Goal: Information Seeking & Learning: Check status

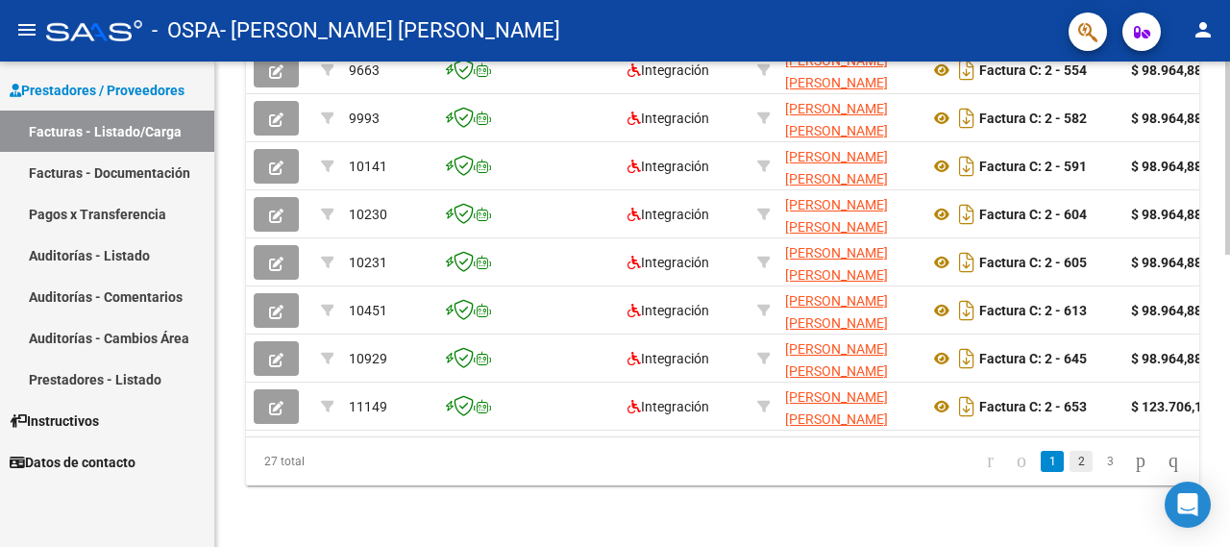
click at [1070, 468] on link "2" at bounding box center [1081, 461] width 23 height 21
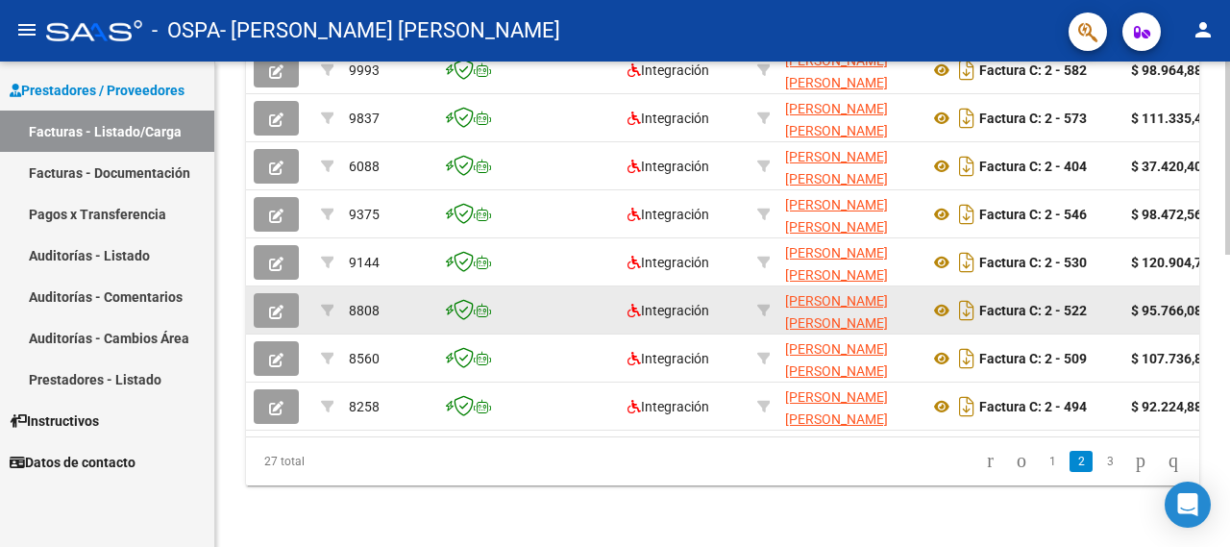
scroll to position [730, 0]
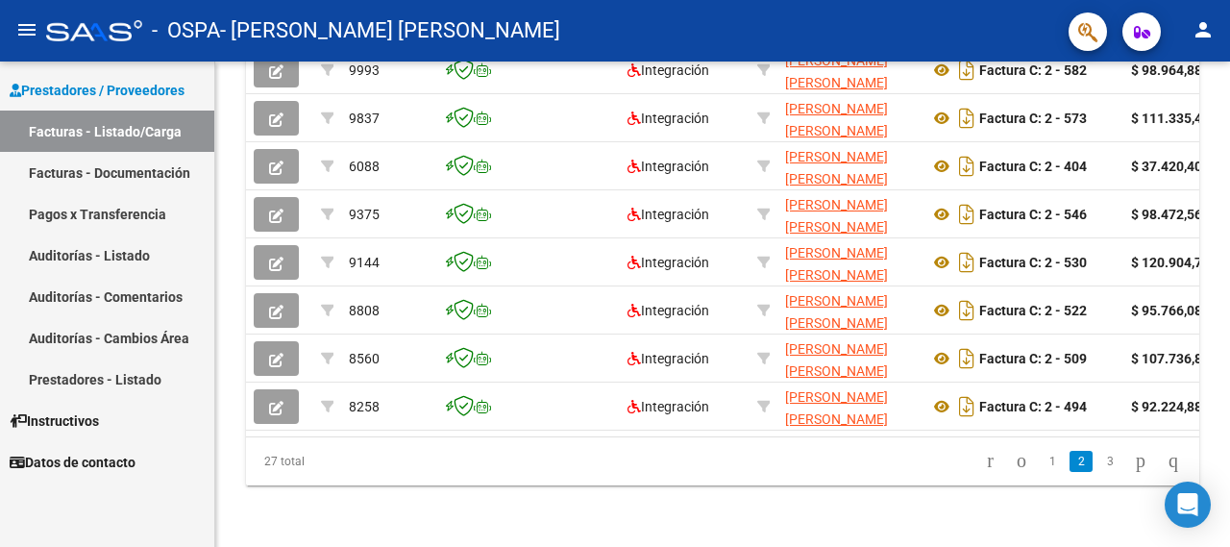
click at [1070, 470] on link "2" at bounding box center [1081, 461] width 23 height 21
click at [1070, 464] on link "2" at bounding box center [1081, 461] width 23 height 21
click at [1070, 460] on link "2" at bounding box center [1081, 461] width 23 height 21
click at [1099, 467] on link "3" at bounding box center [1110, 461] width 23 height 21
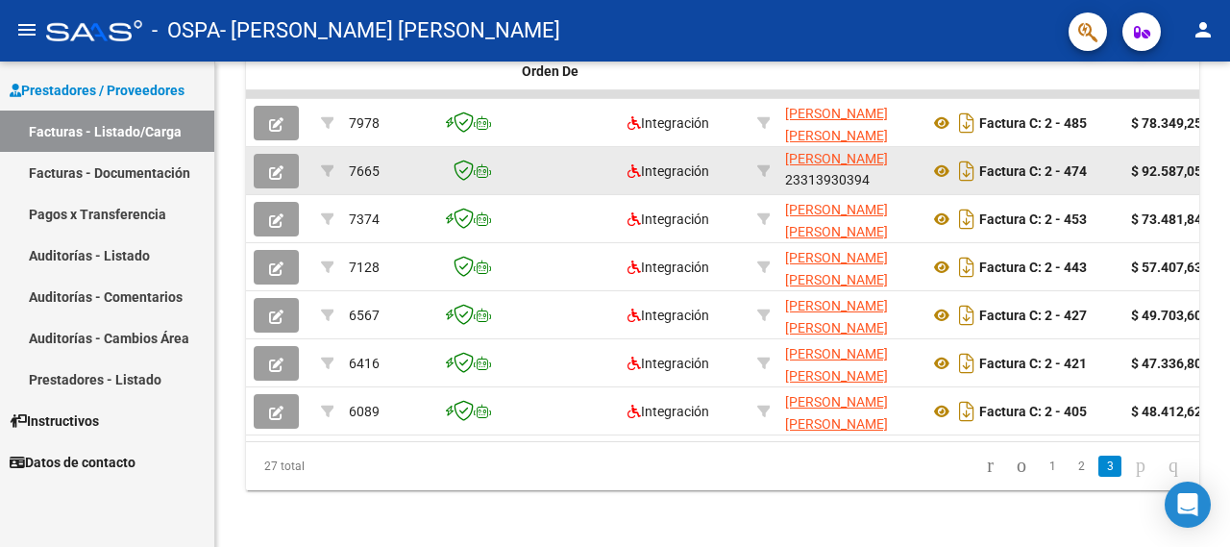
scroll to position [586, 0]
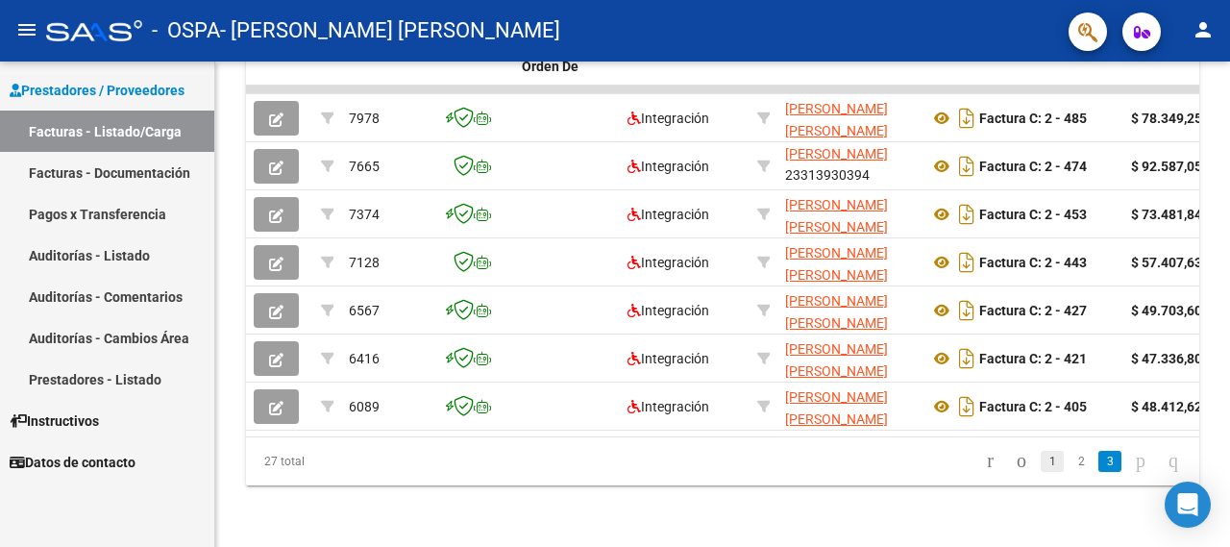
click at [1041, 462] on link "1" at bounding box center [1052, 461] width 23 height 21
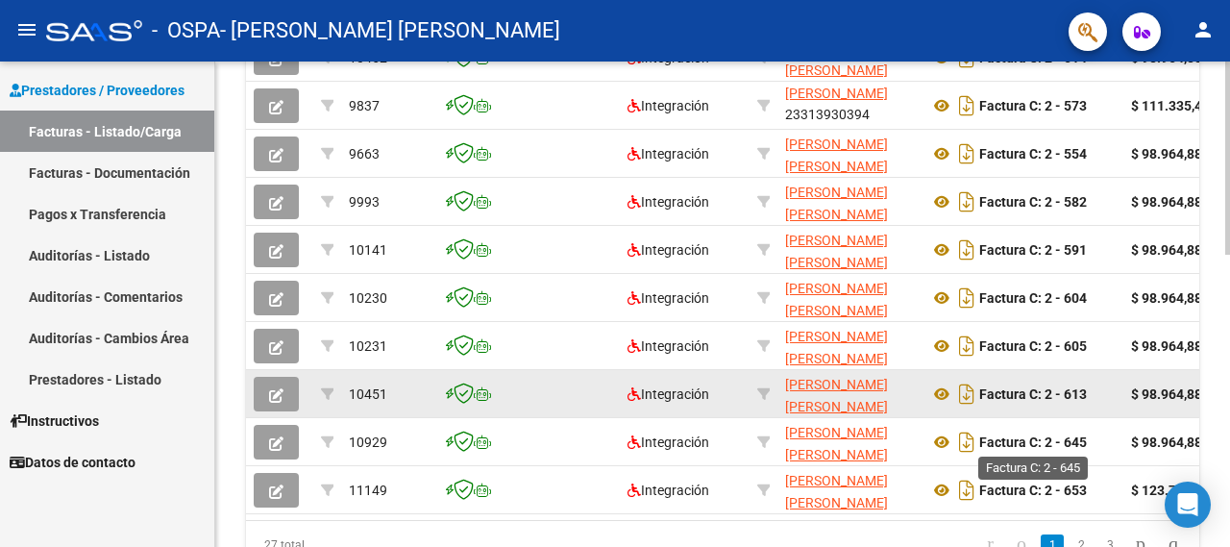
scroll to position [730, 0]
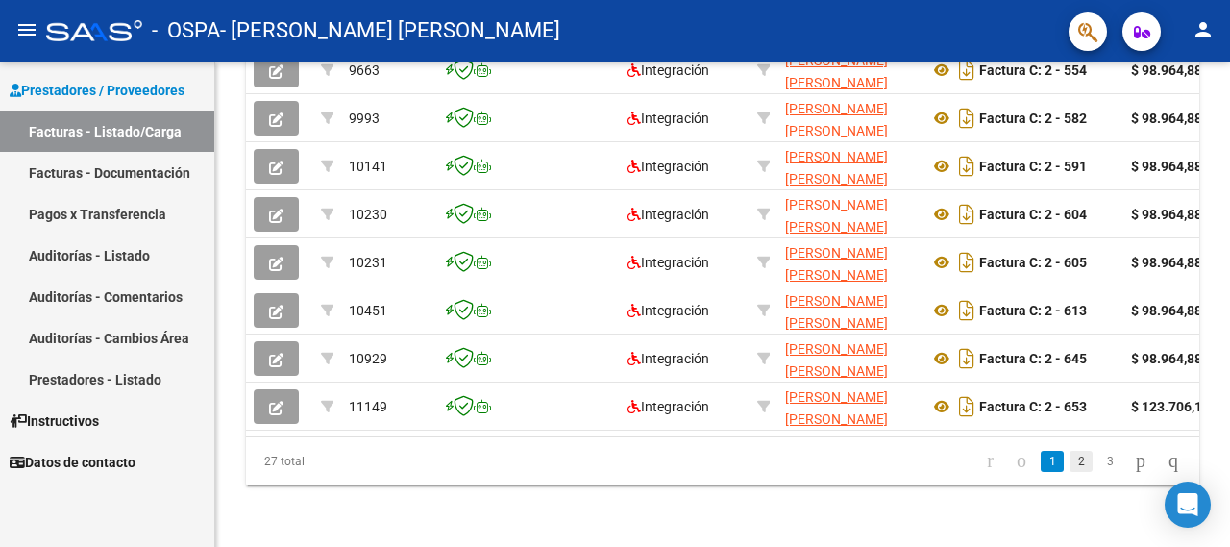
click at [1070, 468] on link "2" at bounding box center [1081, 461] width 23 height 21
click at [1099, 460] on link "3" at bounding box center [1110, 461] width 23 height 21
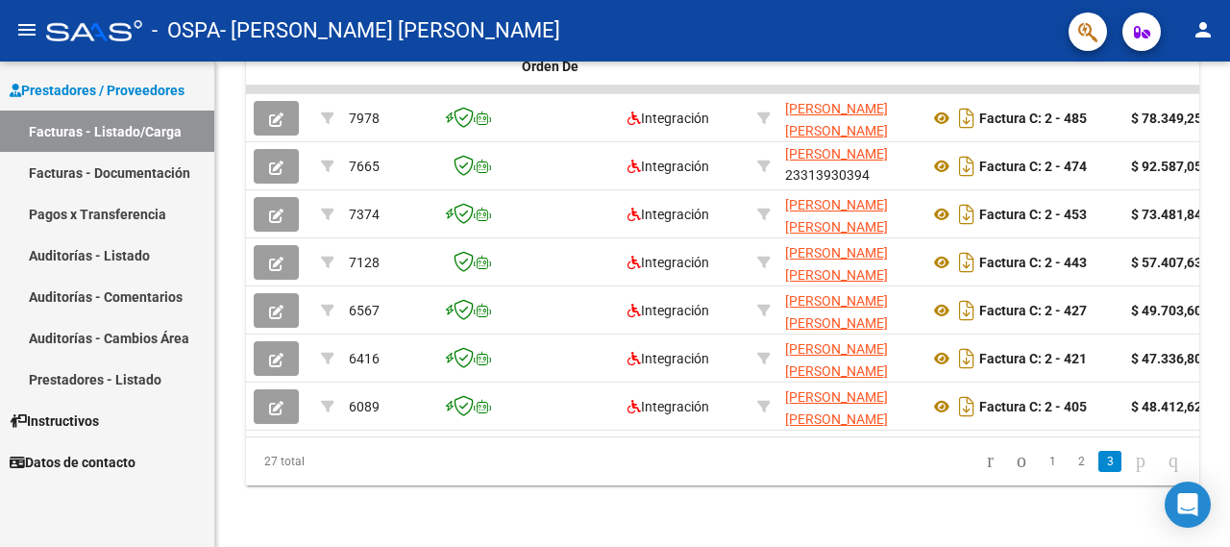
click at [1099, 470] on link "3" at bounding box center [1110, 461] width 23 height 21
click at [1070, 458] on link "2" at bounding box center [1081, 461] width 23 height 21
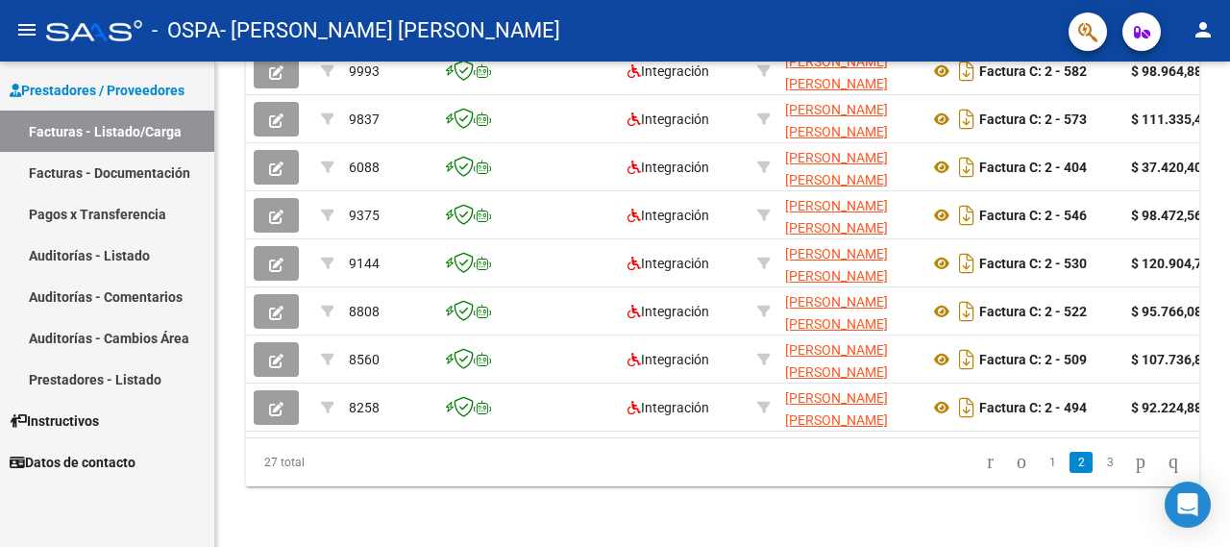
scroll to position [730, 0]
click at [1041, 462] on link "1" at bounding box center [1052, 461] width 23 height 21
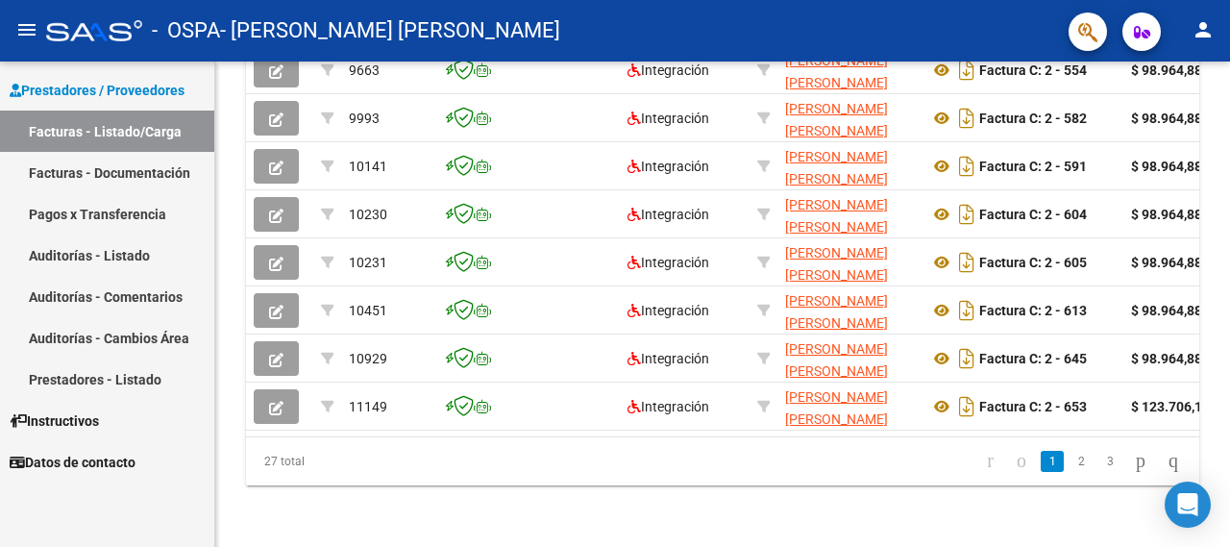
click at [1044, 461] on link "1" at bounding box center [1052, 461] width 23 height 21
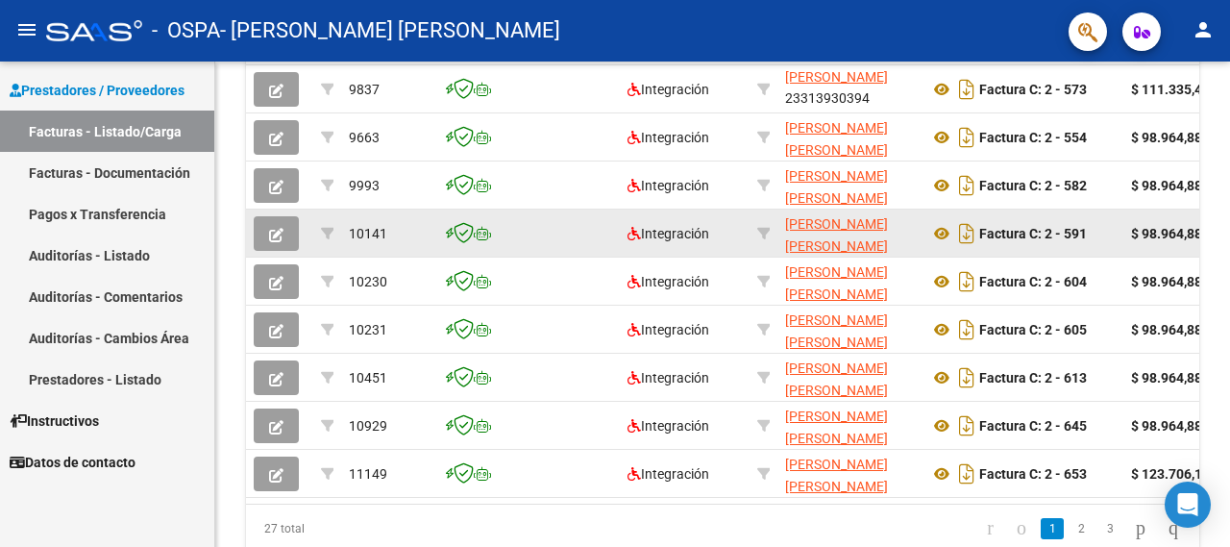
scroll to position [673, 0]
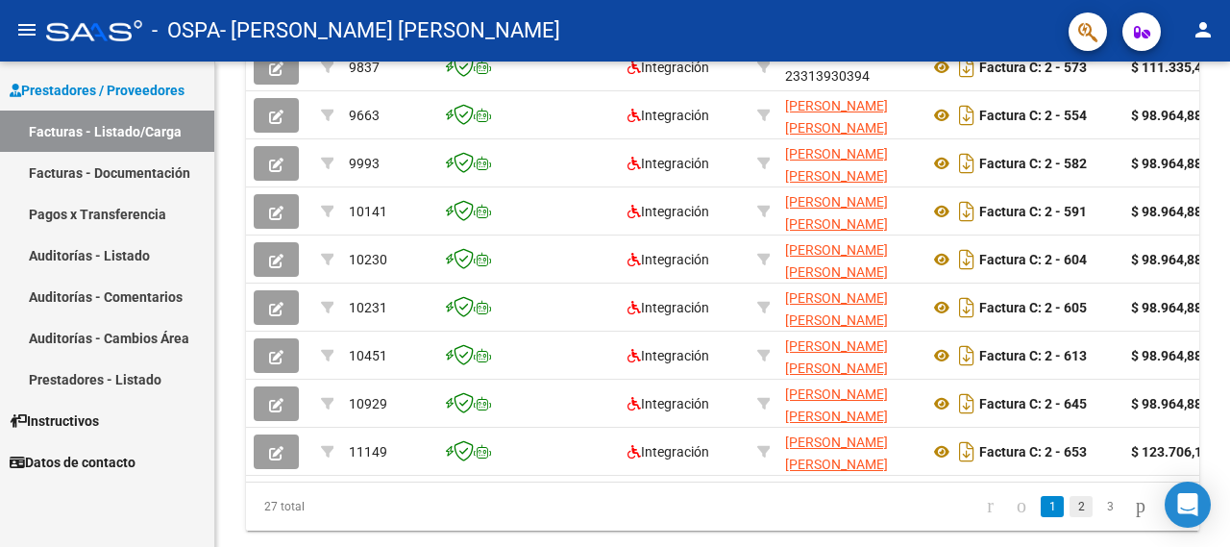
click at [1070, 517] on link "2" at bounding box center [1081, 506] width 23 height 21
click at [1099, 512] on link "3" at bounding box center [1110, 506] width 23 height 21
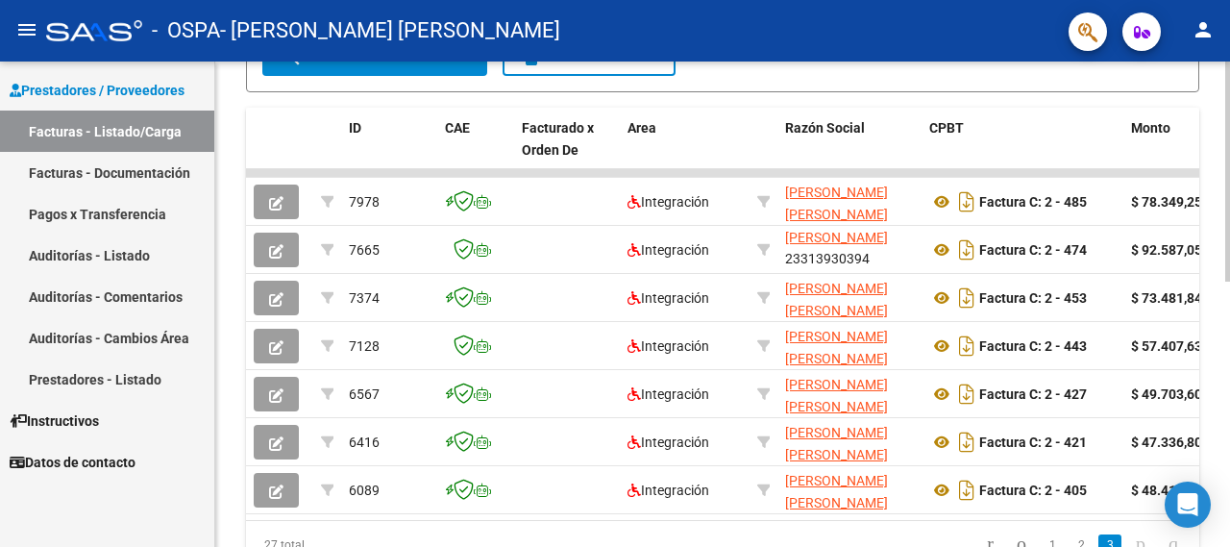
scroll to position [586, 0]
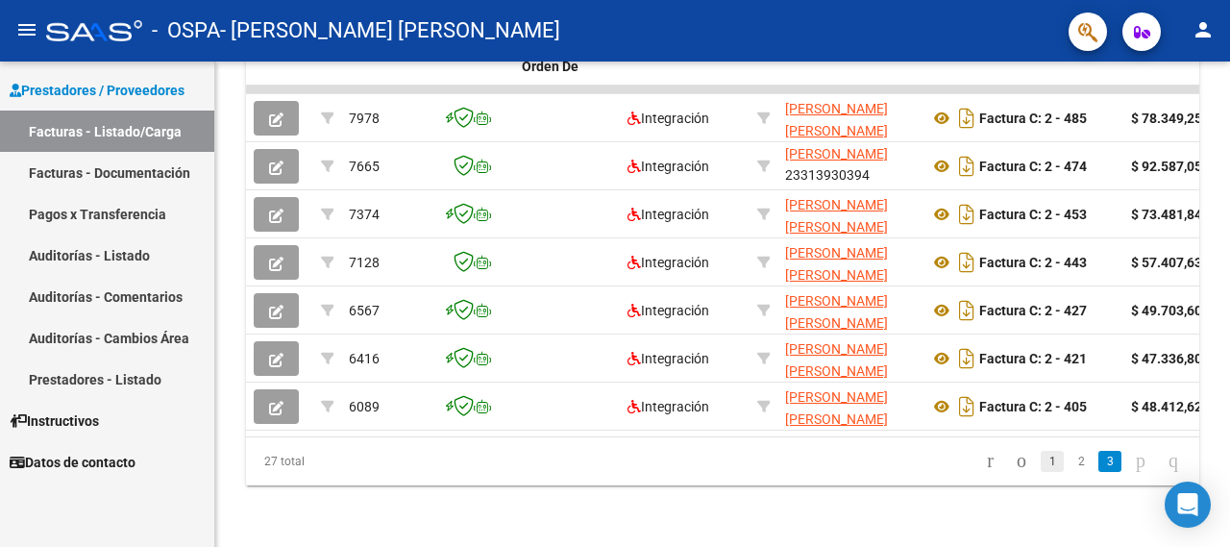
click at [1041, 464] on link "1" at bounding box center [1052, 461] width 23 height 21
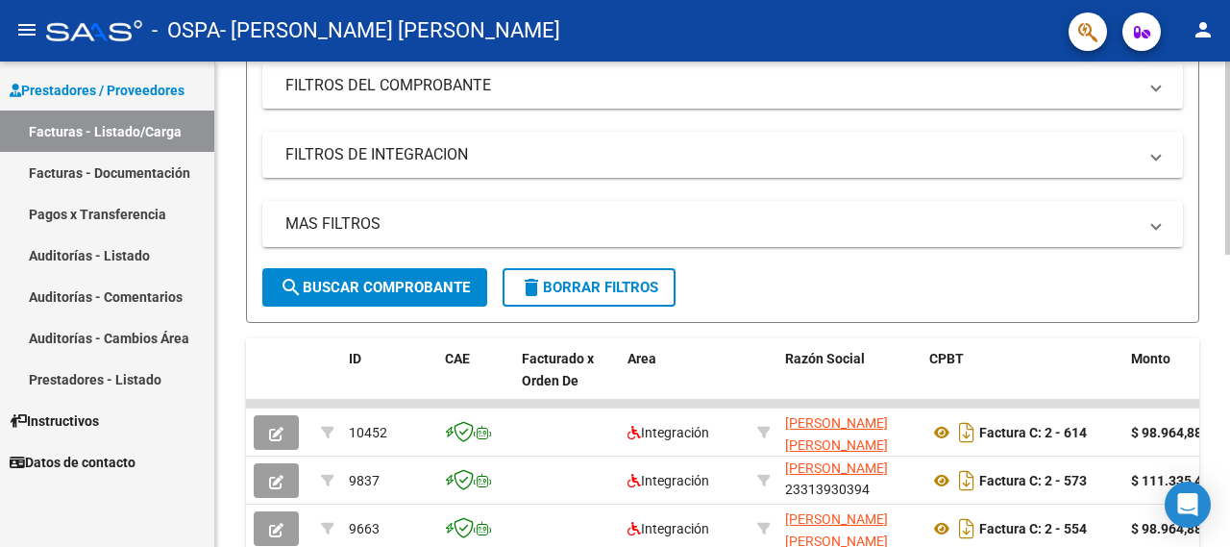
scroll to position [202, 0]
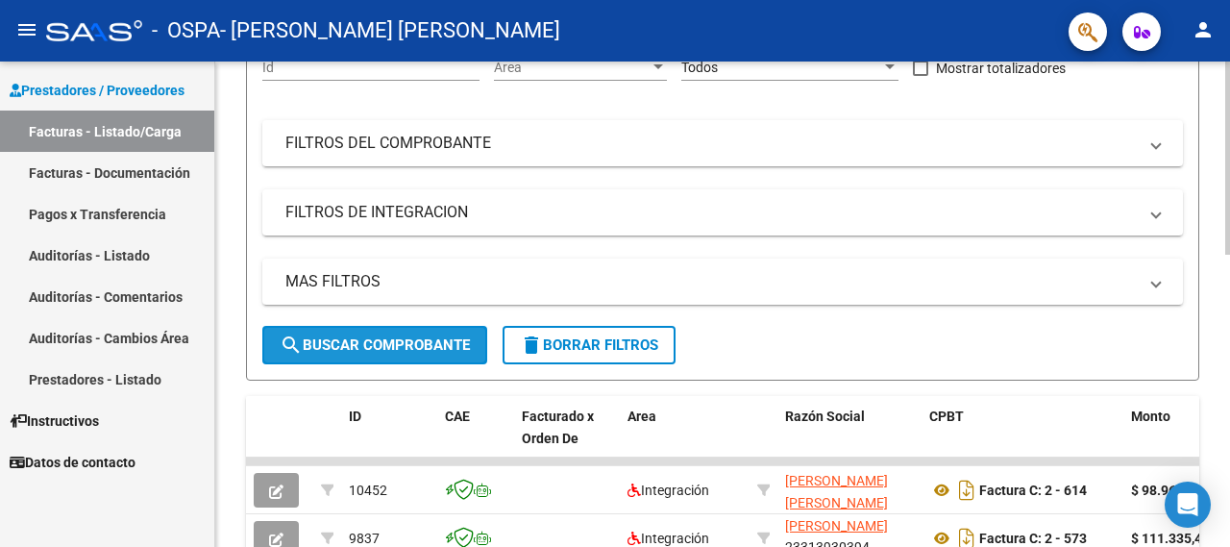
click at [337, 345] on span "search Buscar Comprobante" at bounding box center [375, 344] width 190 height 17
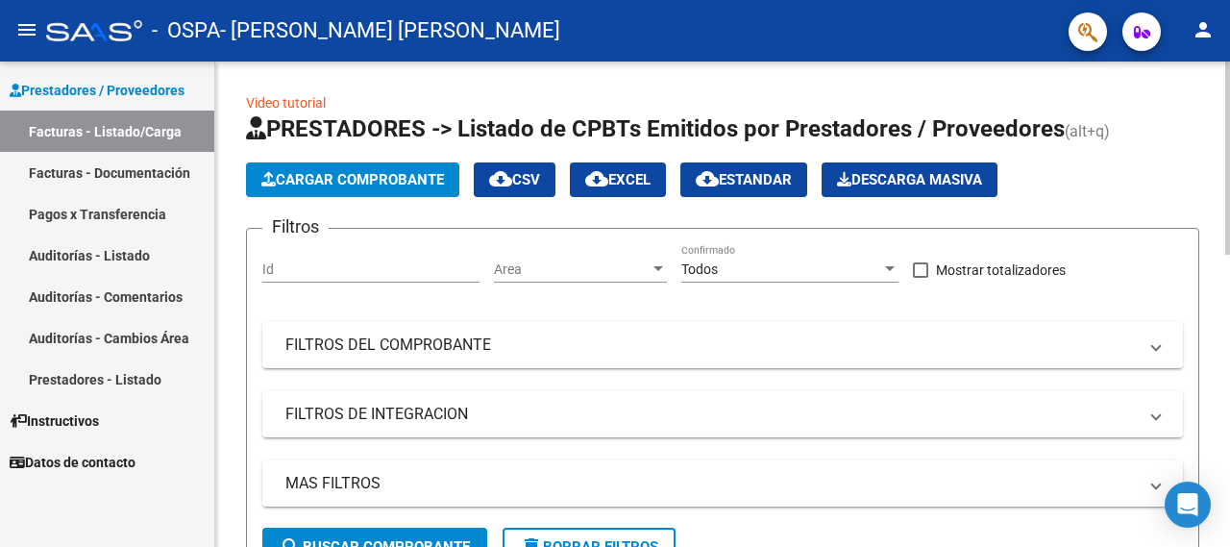
scroll to position [96, 0]
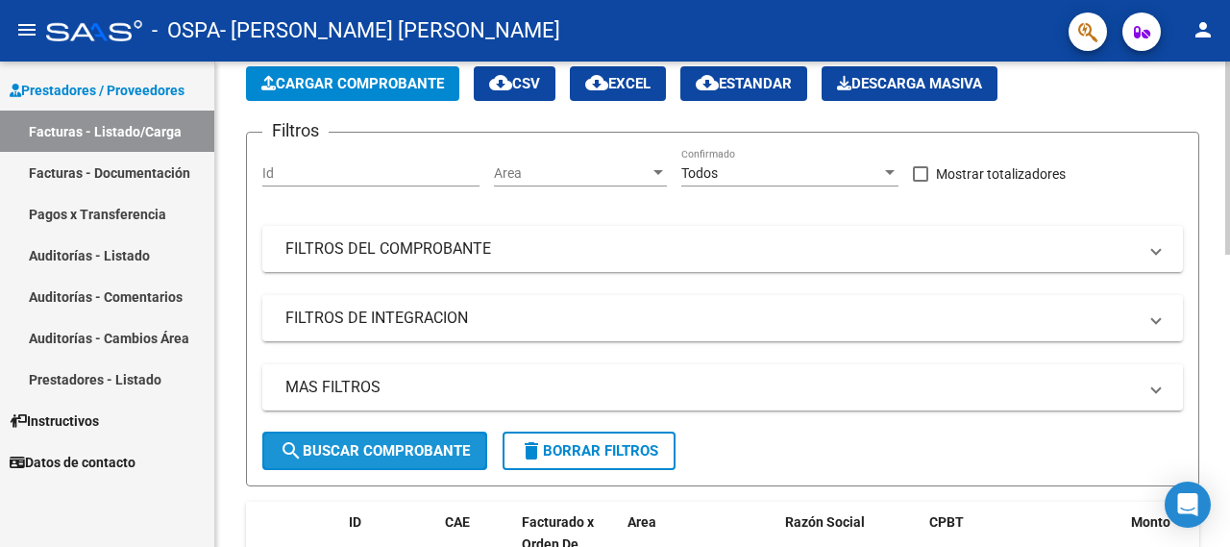
click at [392, 450] on span "search Buscar Comprobante" at bounding box center [375, 450] width 190 height 17
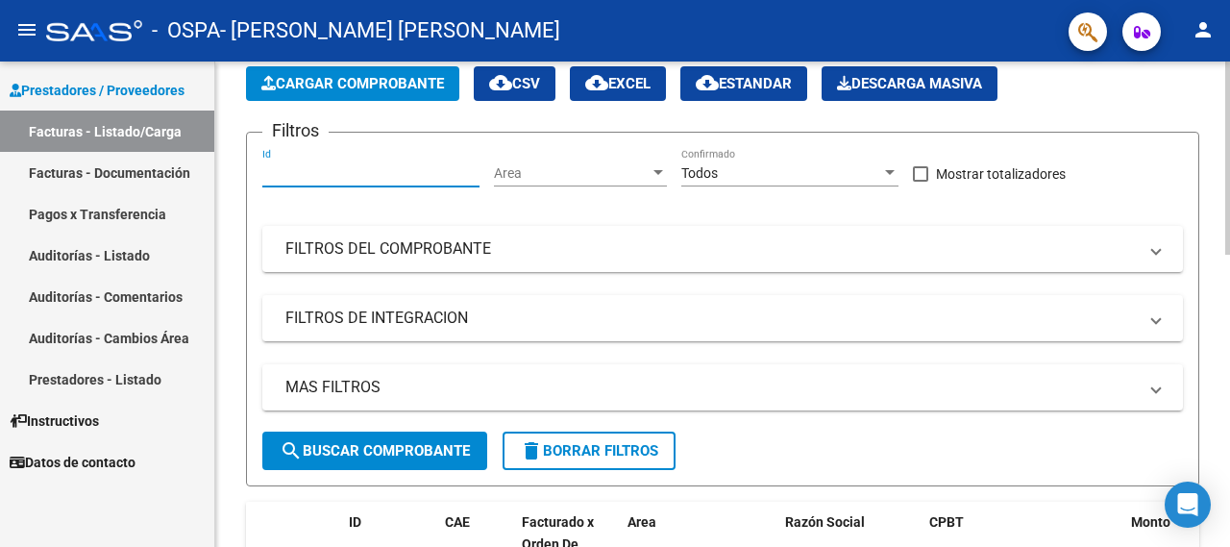
click at [390, 174] on input "Id" at bounding box center [370, 173] width 217 height 16
click at [415, 255] on mat-panel-title "FILTROS DEL COMPROBANTE" at bounding box center [711, 248] width 852 height 21
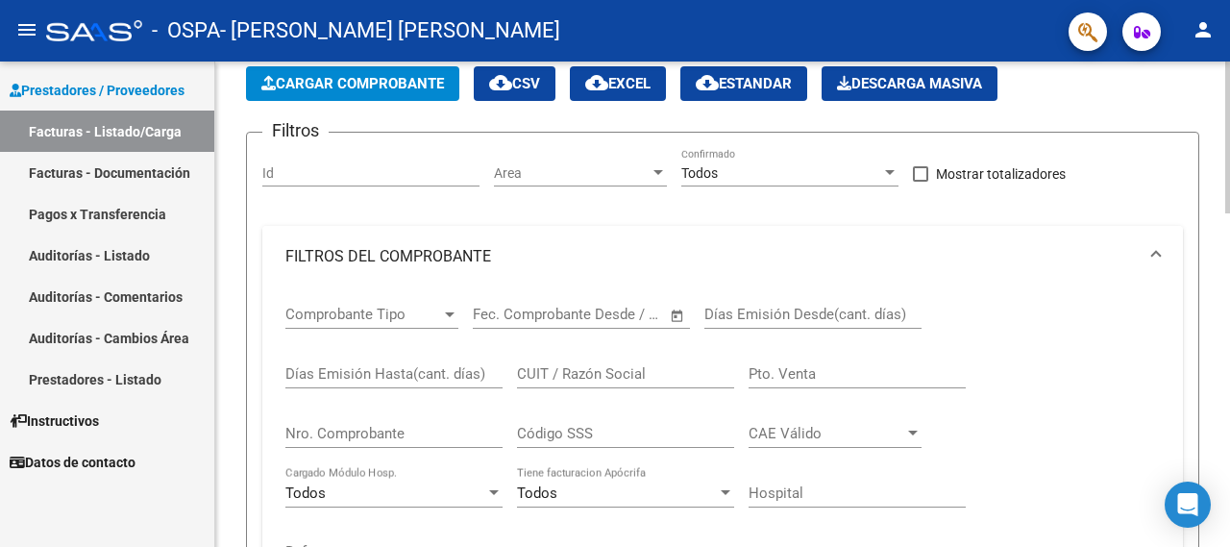
scroll to position [192, 0]
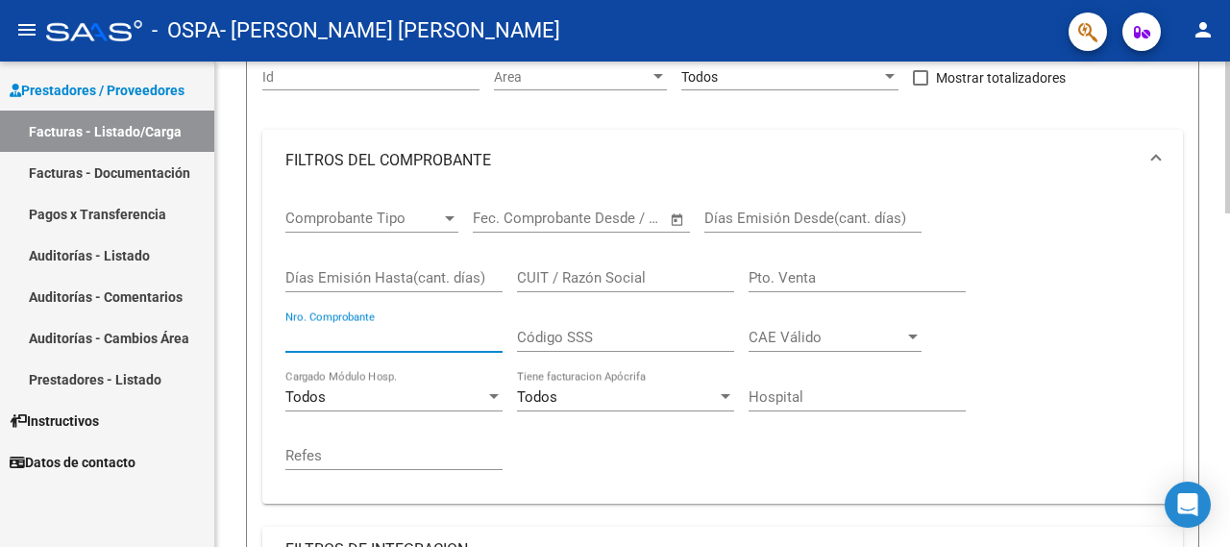
click at [408, 330] on input "Nro. Comprobante" at bounding box center [393, 337] width 217 height 17
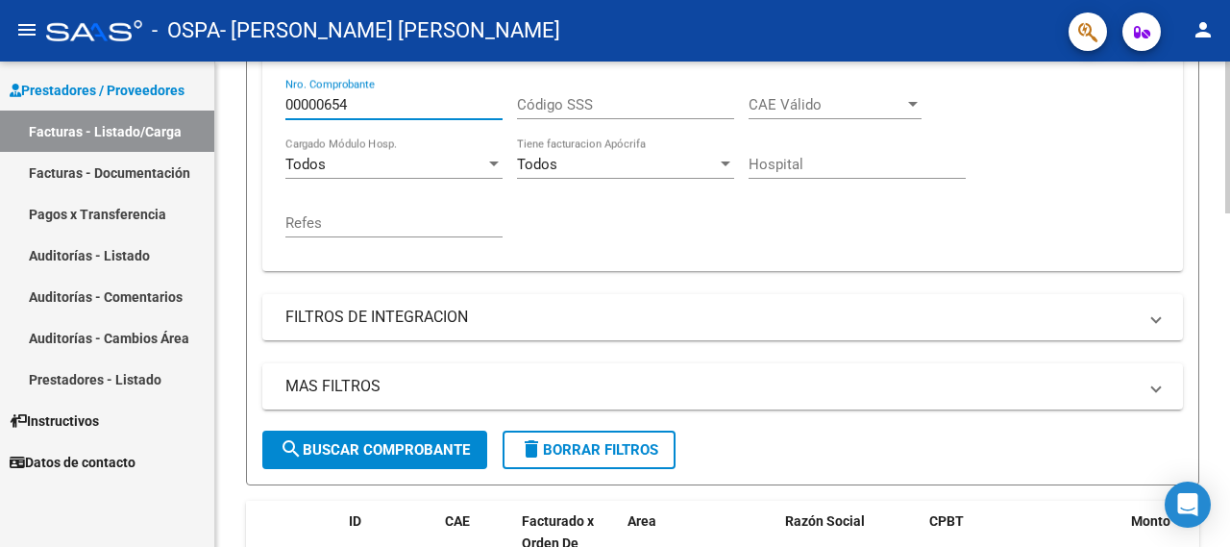
scroll to position [481, 0]
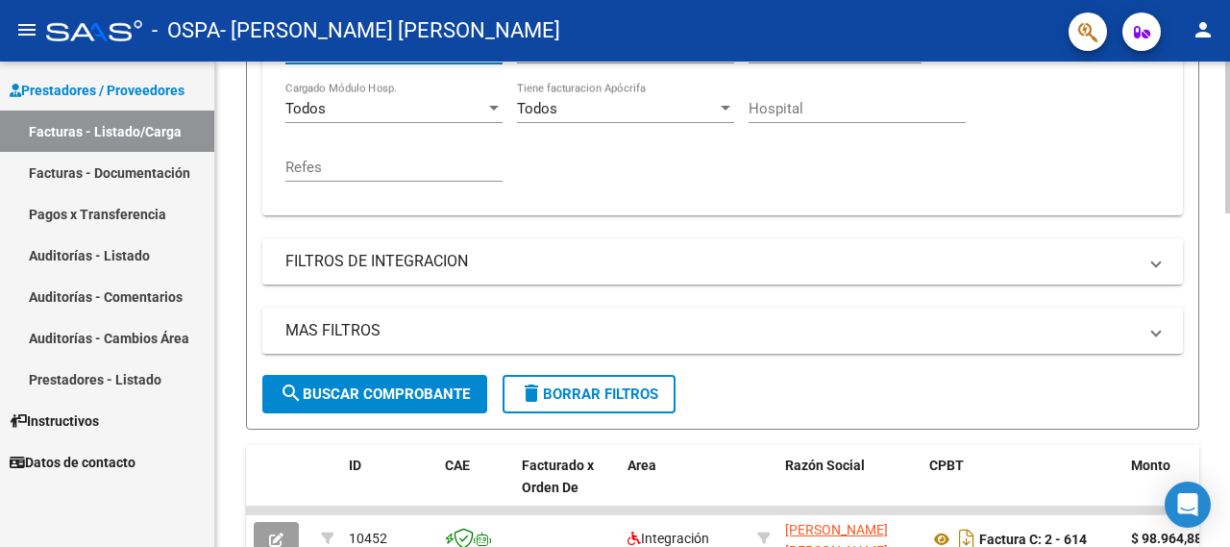
click at [404, 399] on span "search Buscar Comprobante" at bounding box center [375, 393] width 190 height 17
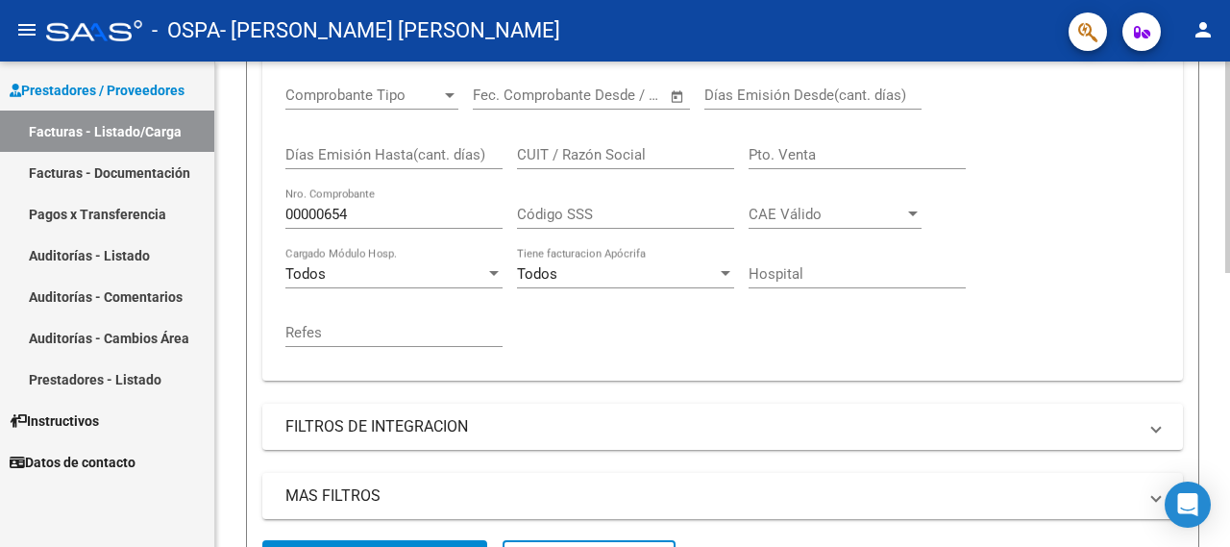
scroll to position [243, 0]
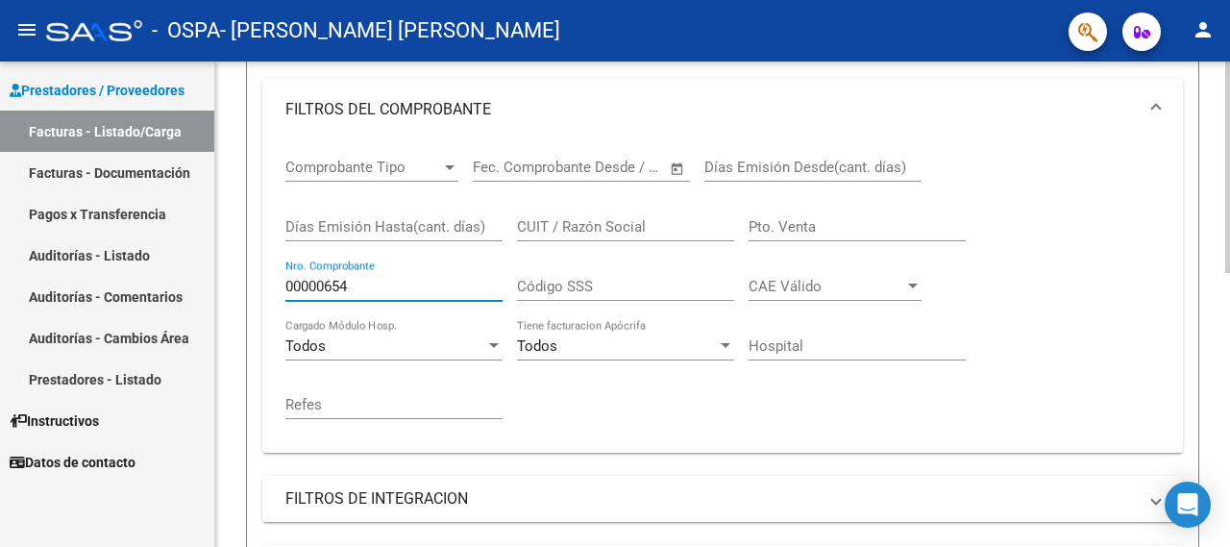
click at [409, 289] on input "00000654" at bounding box center [393, 286] width 217 height 17
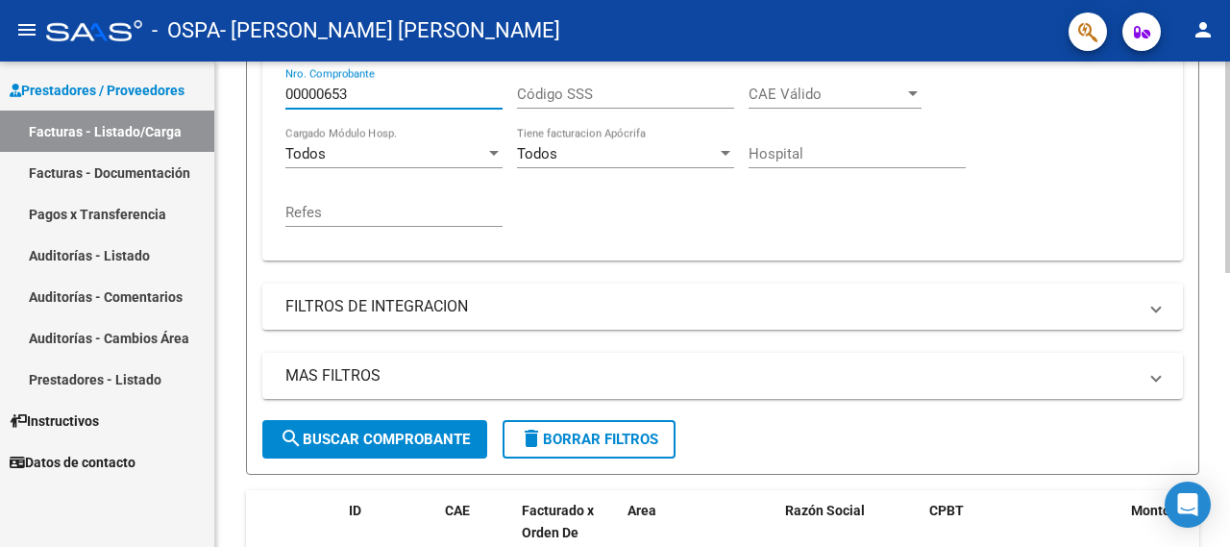
click at [429, 445] on span "search Buscar Comprobante" at bounding box center [375, 439] width 190 height 17
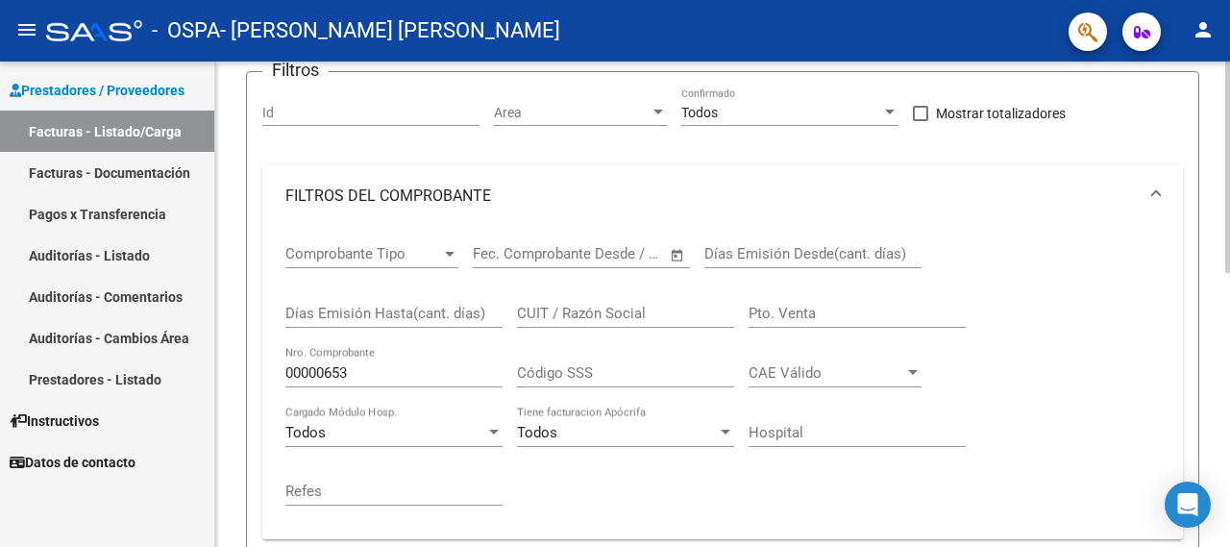
scroll to position [147, 0]
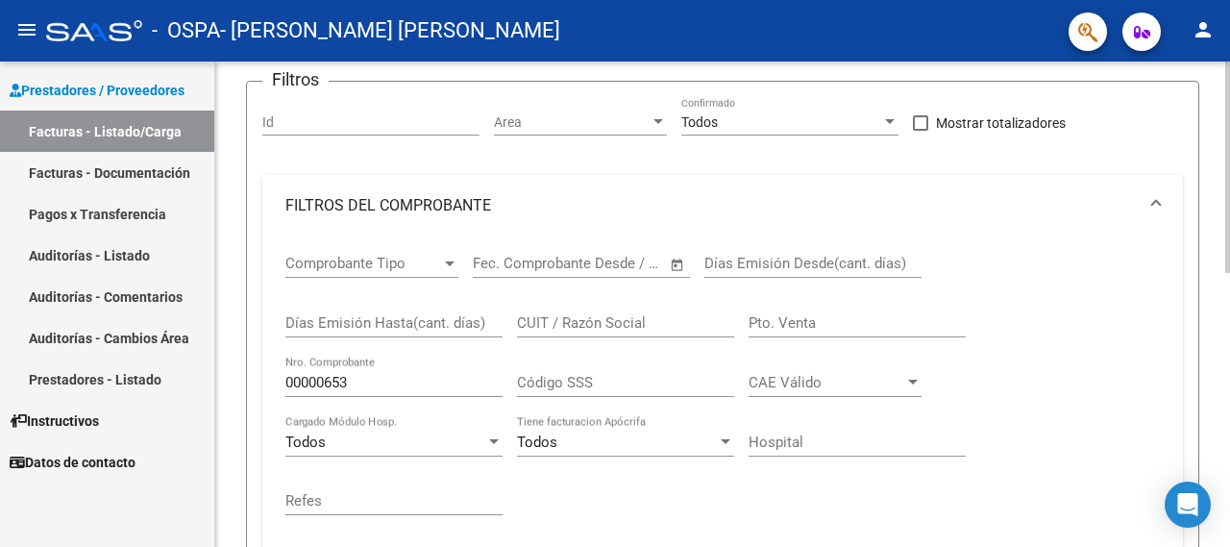
click at [383, 386] on input "00000653" at bounding box center [393, 382] width 217 height 17
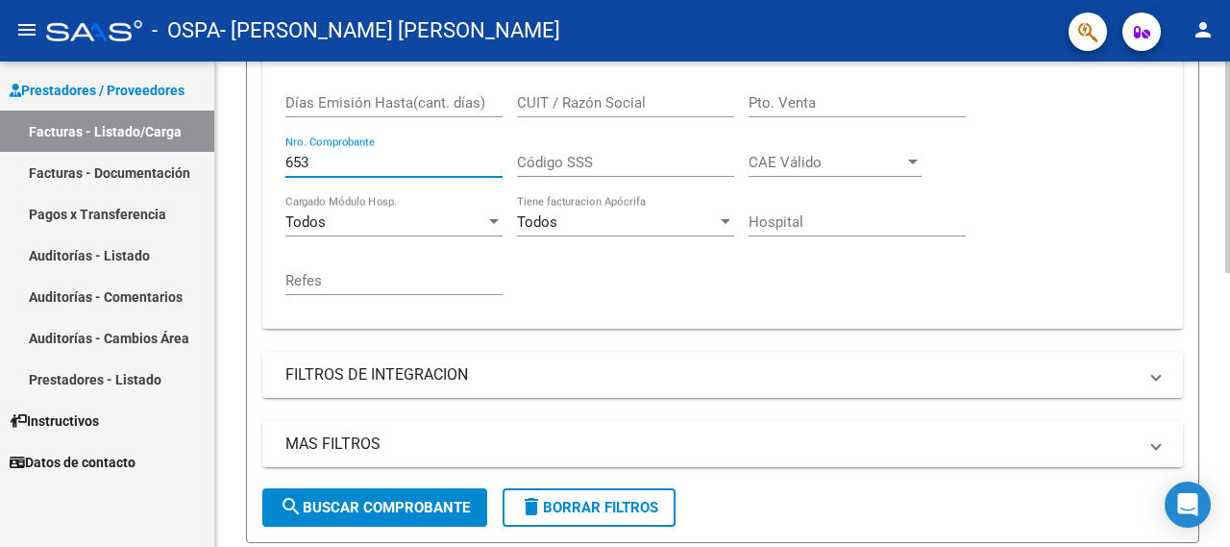
scroll to position [532, 0]
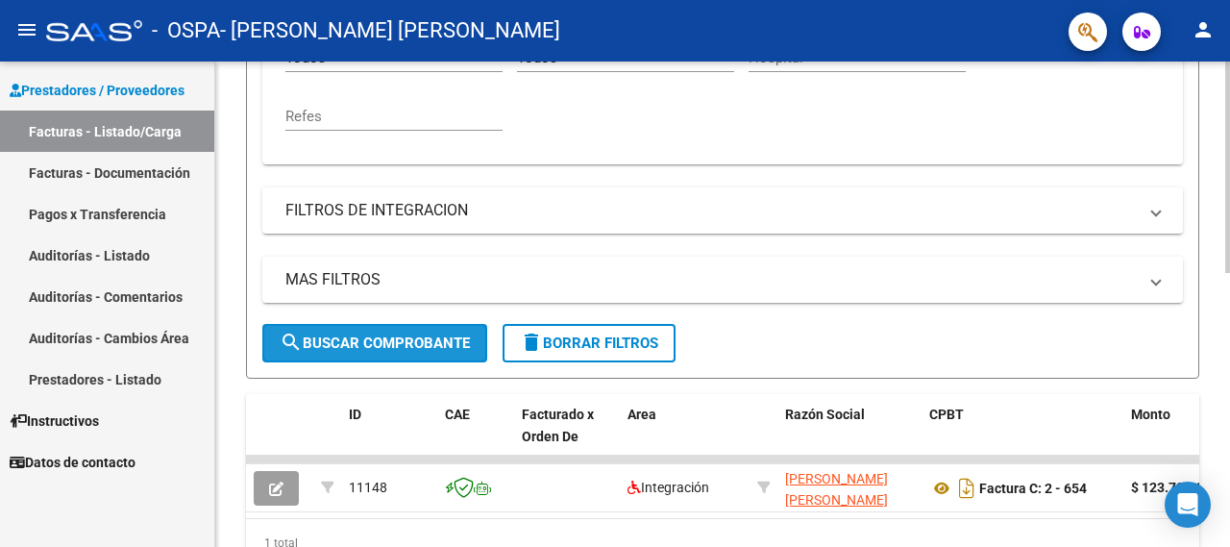
click at [377, 341] on span "search Buscar Comprobante" at bounding box center [375, 342] width 190 height 17
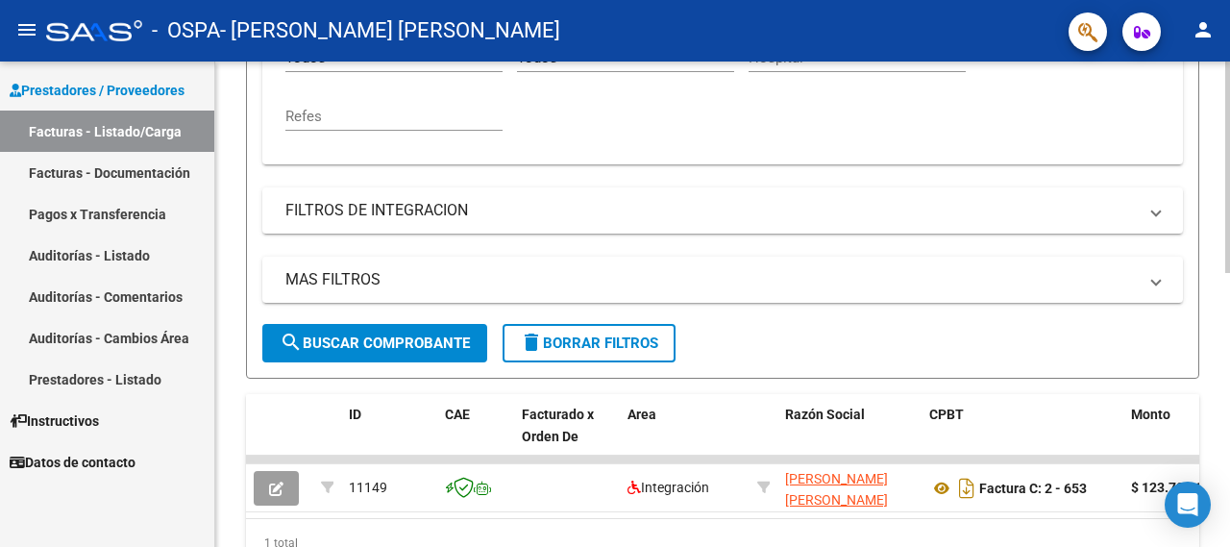
click at [346, 349] on span "search Buscar Comprobante" at bounding box center [375, 342] width 190 height 17
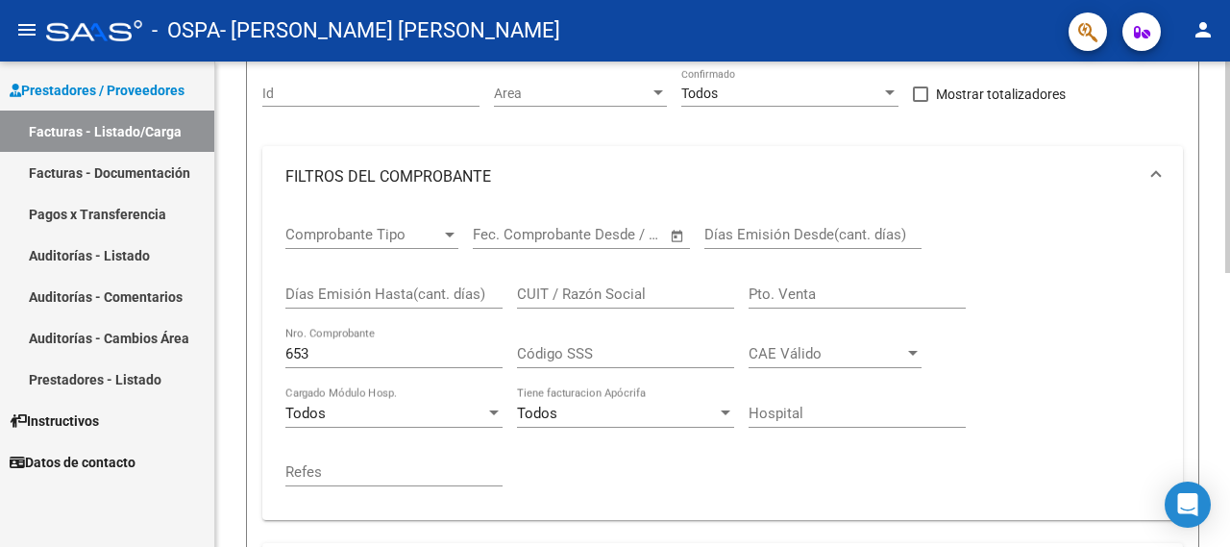
scroll to position [147, 0]
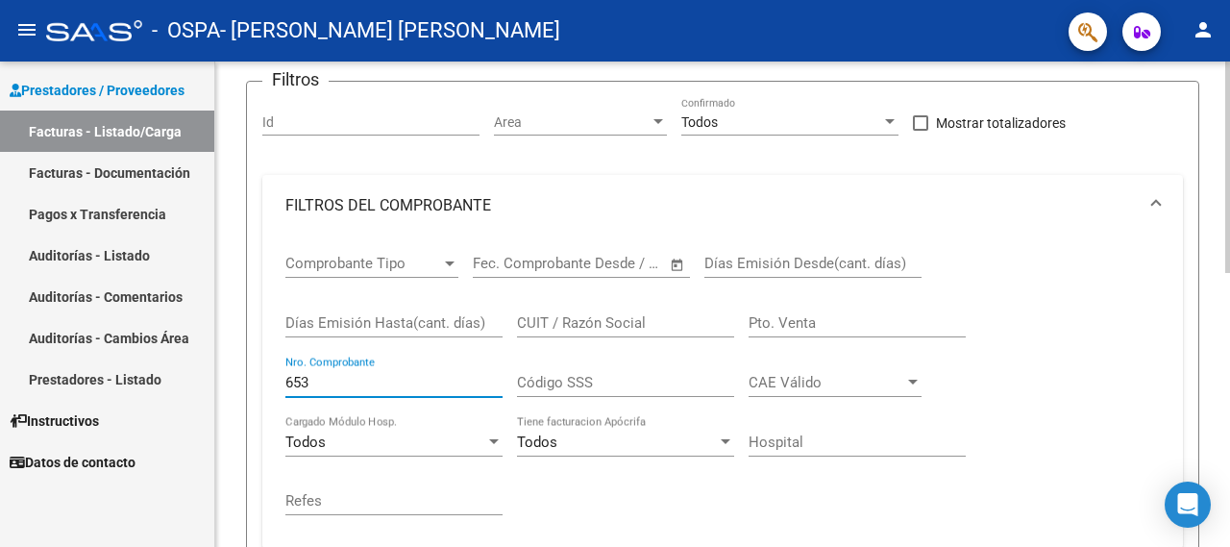
click at [359, 385] on input "653" at bounding box center [393, 382] width 217 height 17
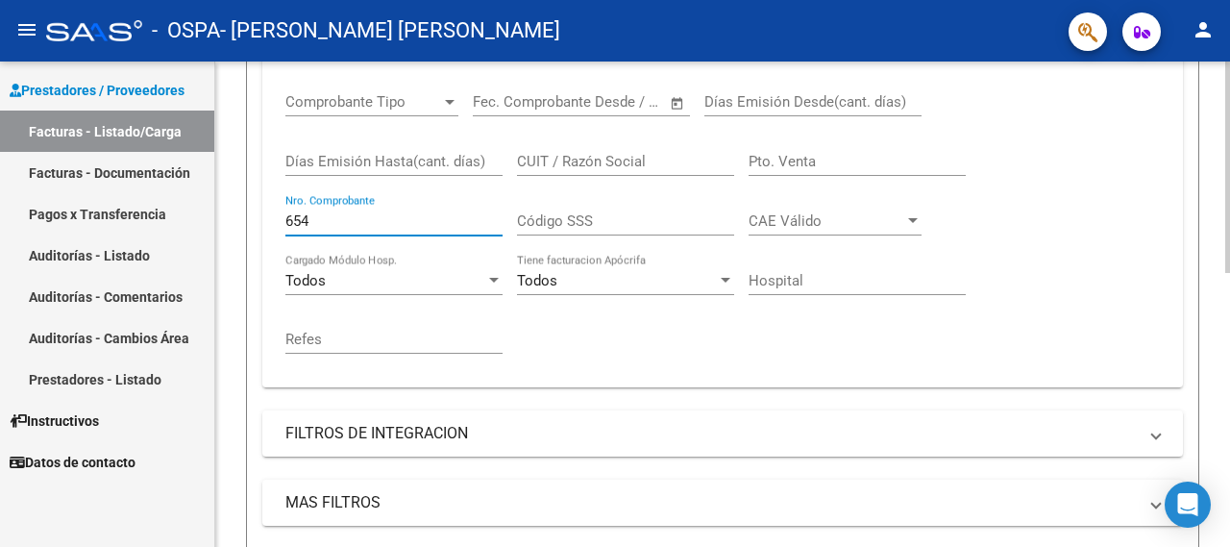
scroll to position [435, 0]
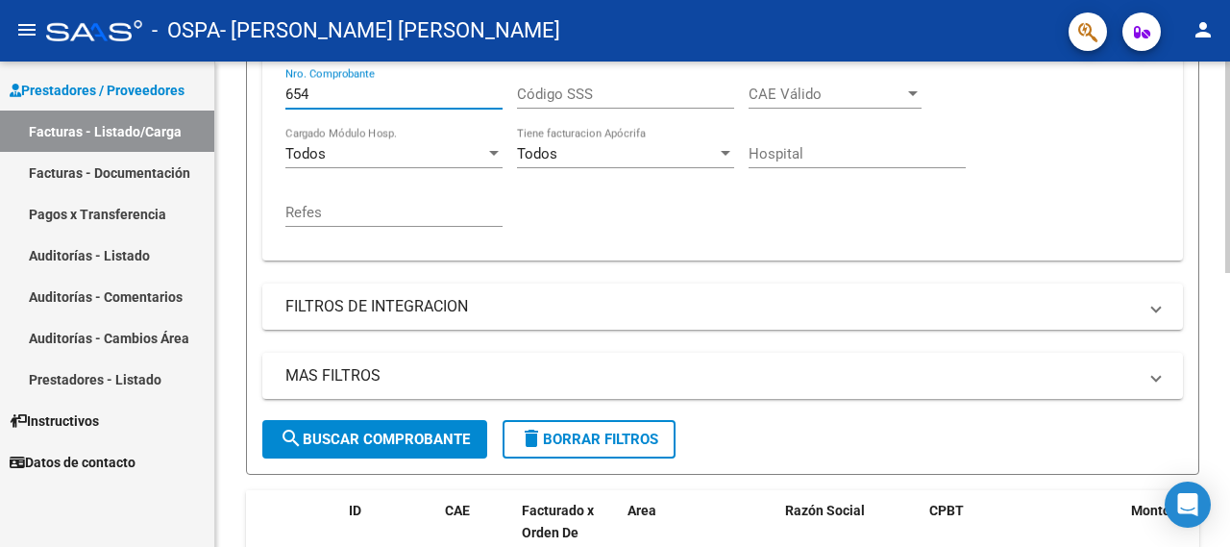
type input "654"
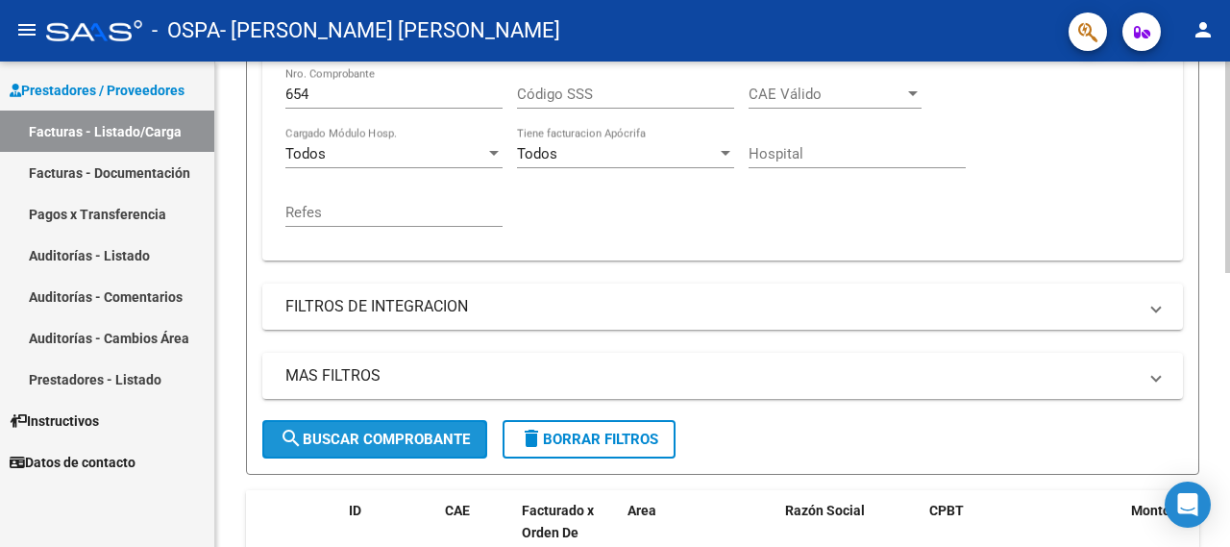
click at [399, 432] on span "search Buscar Comprobante" at bounding box center [375, 439] width 190 height 17
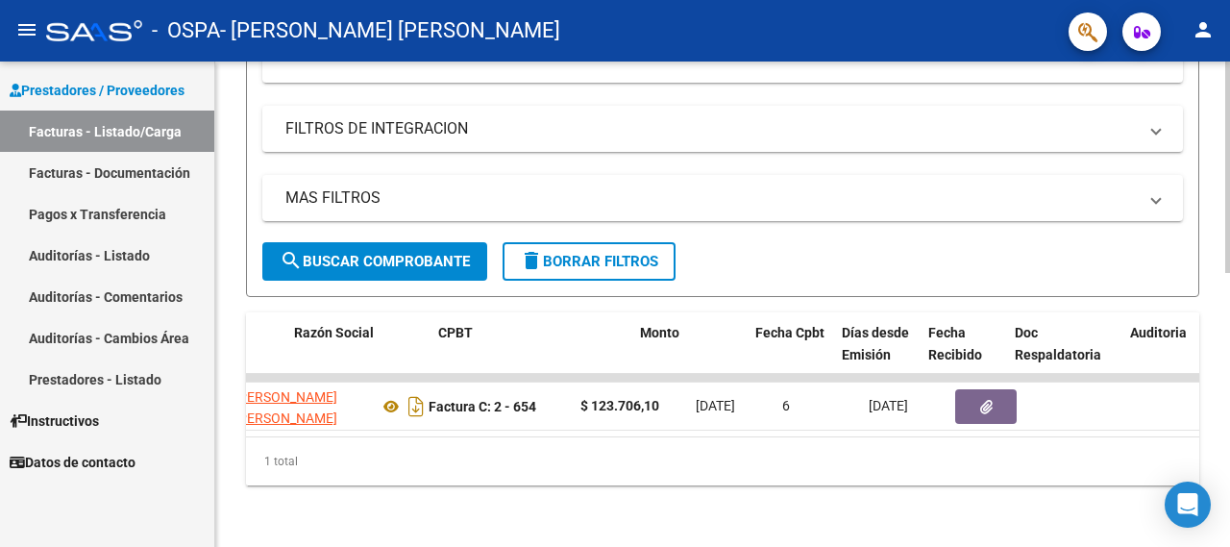
scroll to position [0, 573]
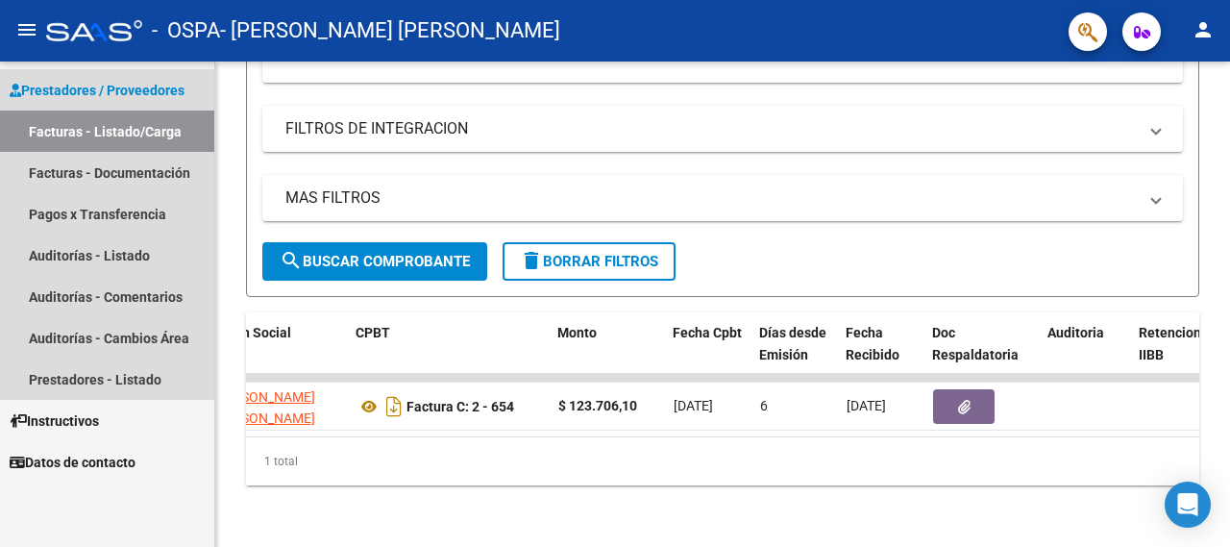
click at [97, 139] on link "Facturas - Listado/Carga" at bounding box center [107, 131] width 214 height 41
click at [96, 137] on link "Facturas - Listado/Carga" at bounding box center [107, 131] width 214 height 41
click at [111, 101] on link "Prestadores / Proveedores" at bounding box center [107, 89] width 214 height 41
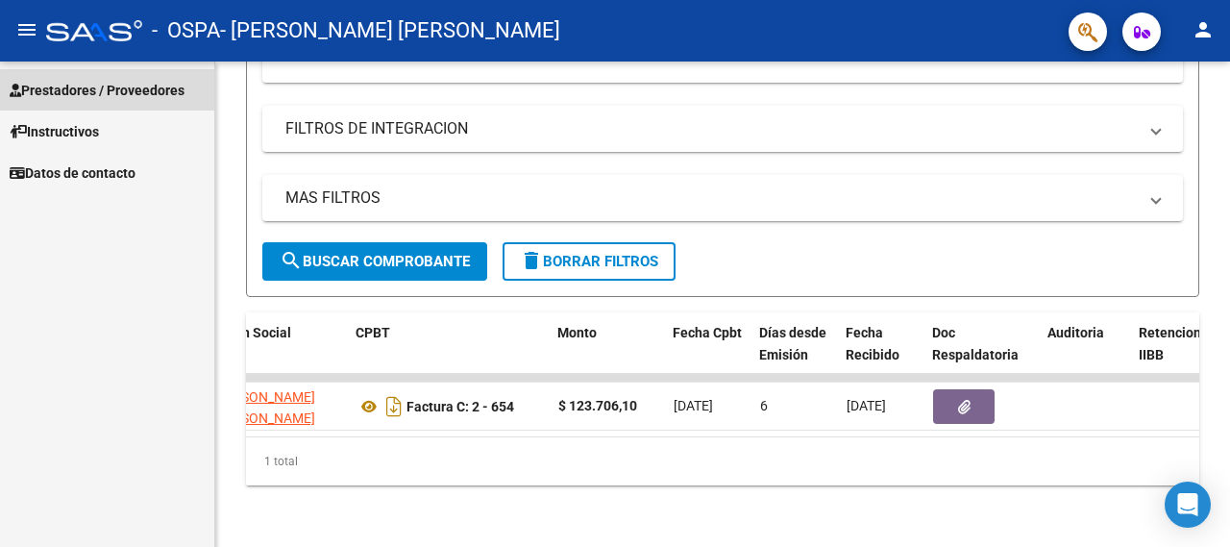
click at [111, 99] on span "Prestadores / Proveedores" at bounding box center [97, 90] width 175 height 21
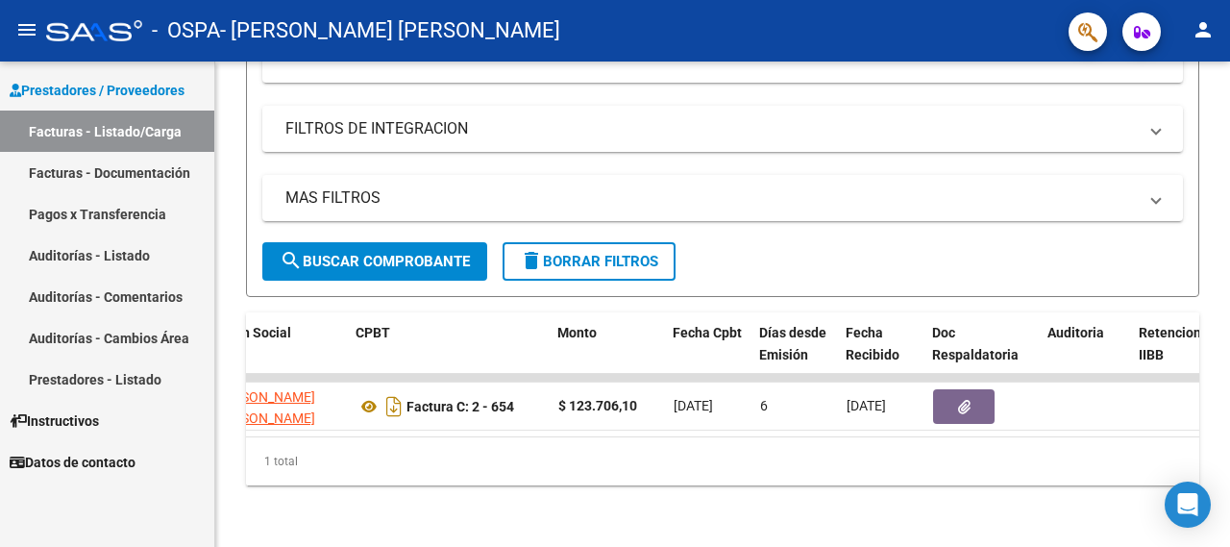
click at [109, 132] on link "Facturas - Listado/Carga" at bounding box center [107, 131] width 214 height 41
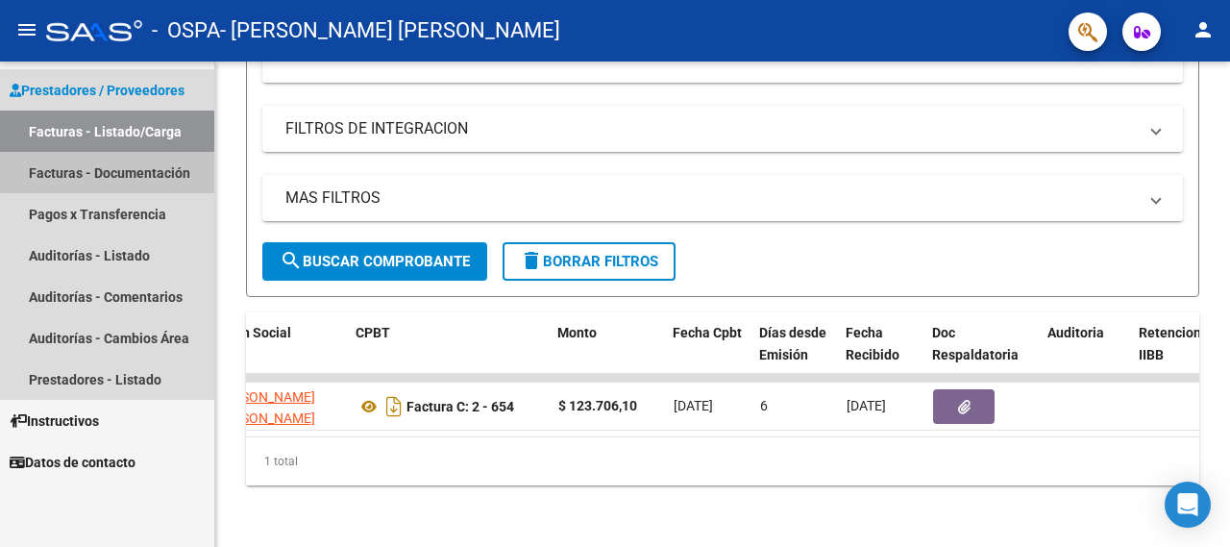
click at [113, 172] on link "Facturas - Documentación" at bounding box center [107, 172] width 214 height 41
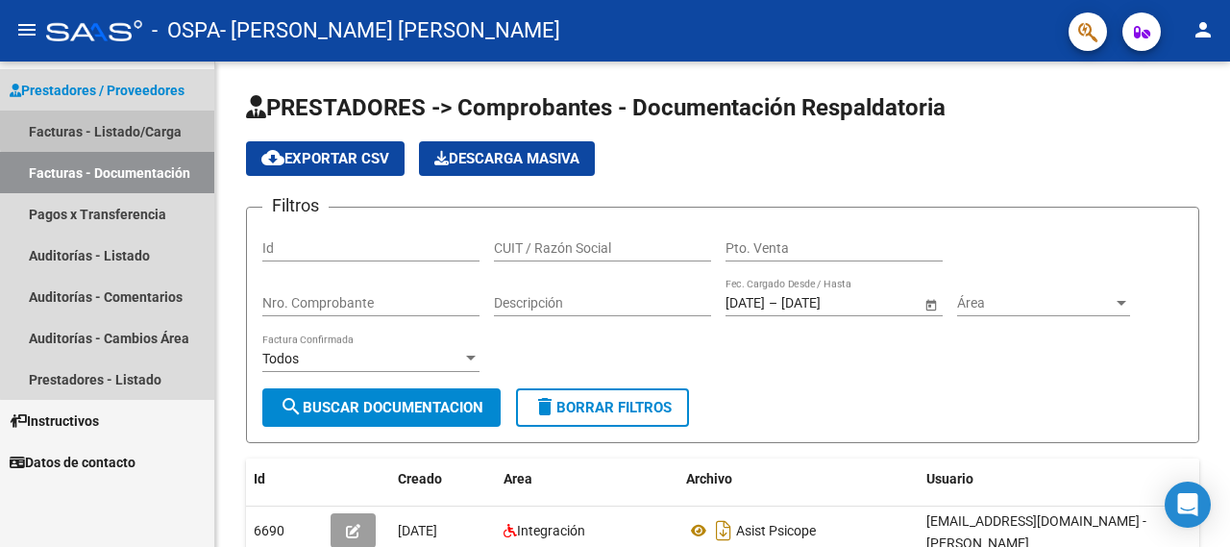
click at [118, 124] on link "Facturas - Listado/Carga" at bounding box center [107, 131] width 214 height 41
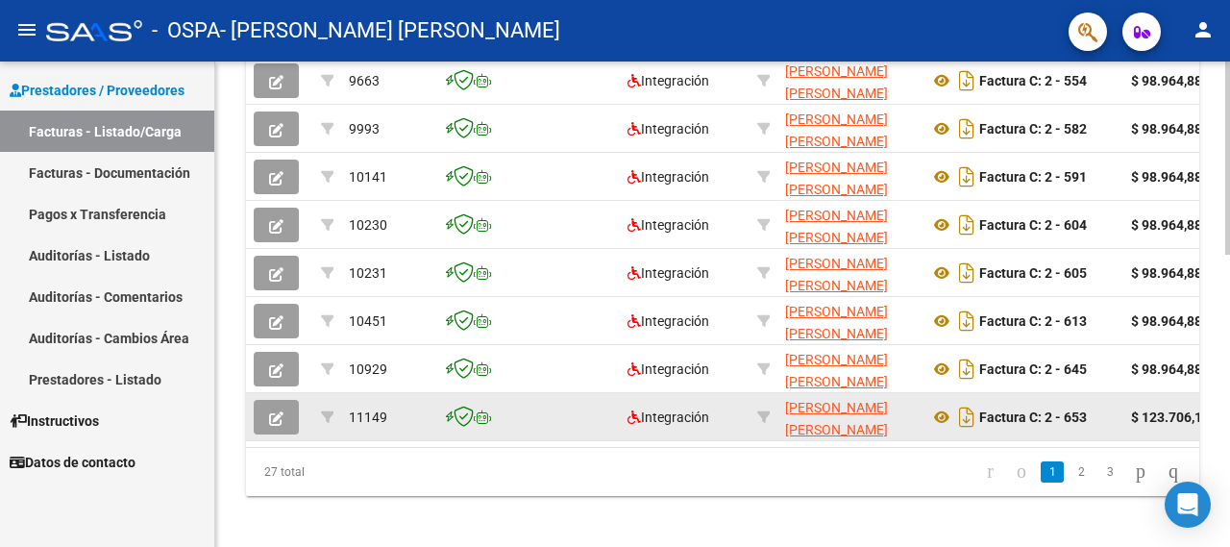
scroll to position [730, 0]
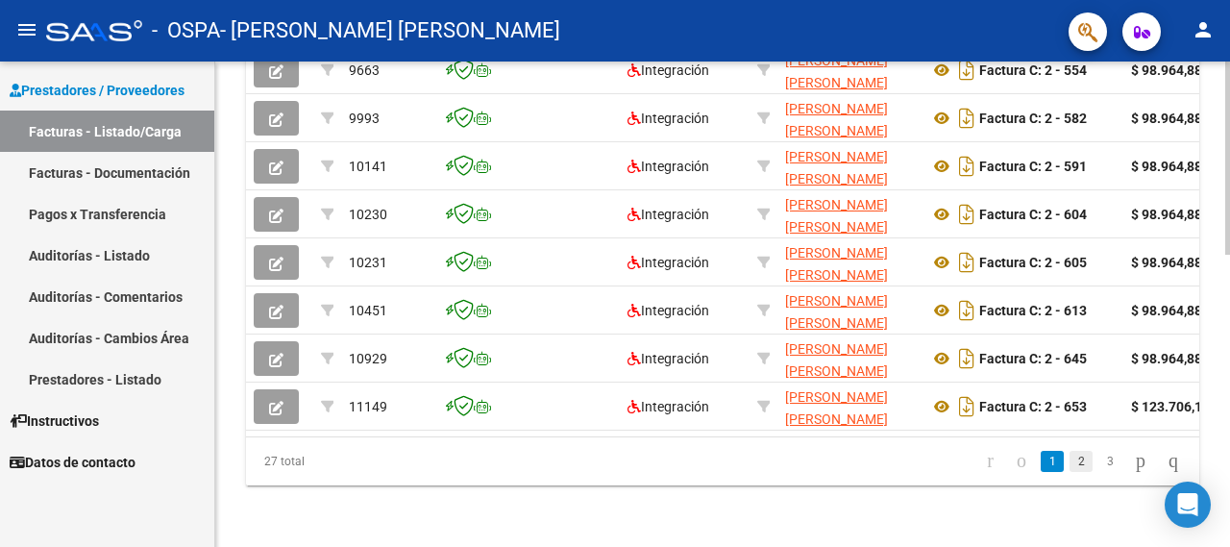
click at [1070, 460] on link "2" at bounding box center [1081, 461] width 23 height 21
click at [1099, 455] on link "3" at bounding box center [1110, 461] width 23 height 21
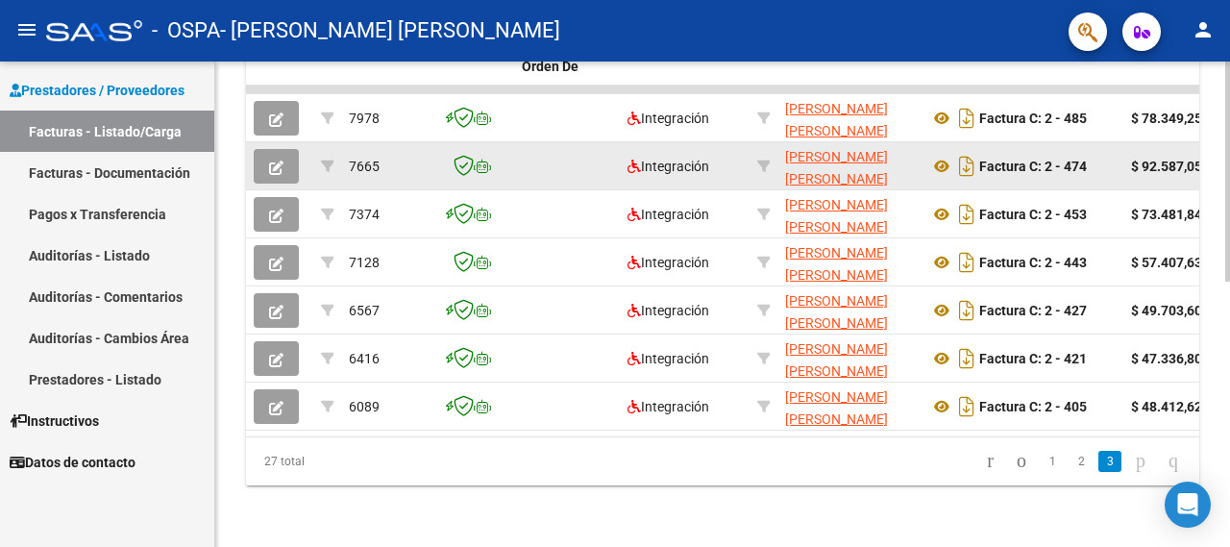
scroll to position [106, 0]
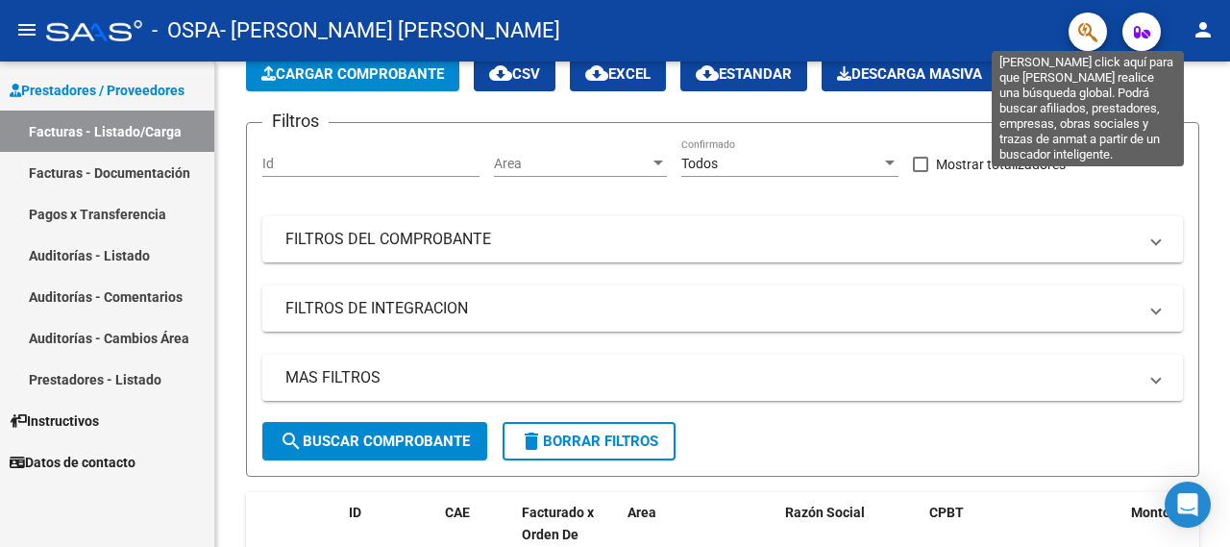
click at [1093, 31] on icon "button" at bounding box center [1087, 32] width 19 height 22
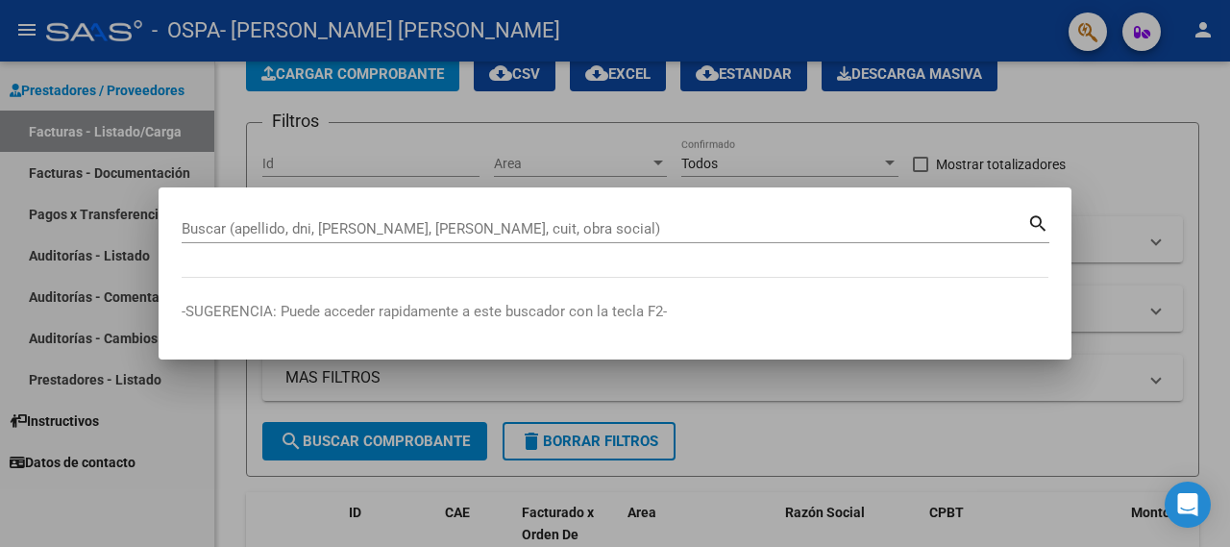
click at [959, 122] on div at bounding box center [615, 273] width 1230 height 547
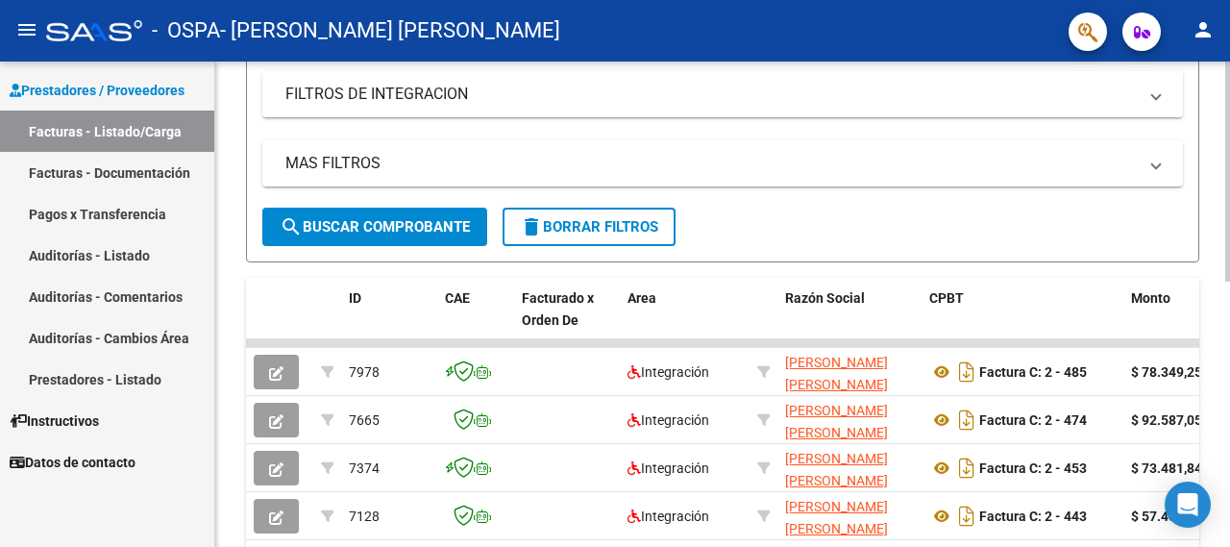
scroll to position [298, 0]
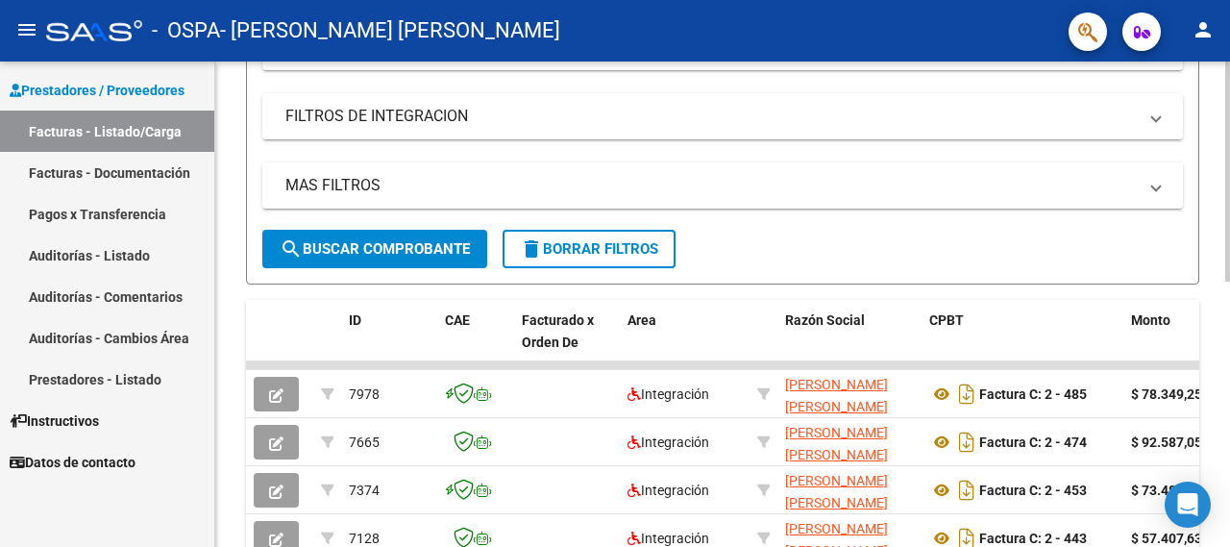
click at [419, 240] on span "search Buscar Comprobante" at bounding box center [375, 248] width 190 height 17
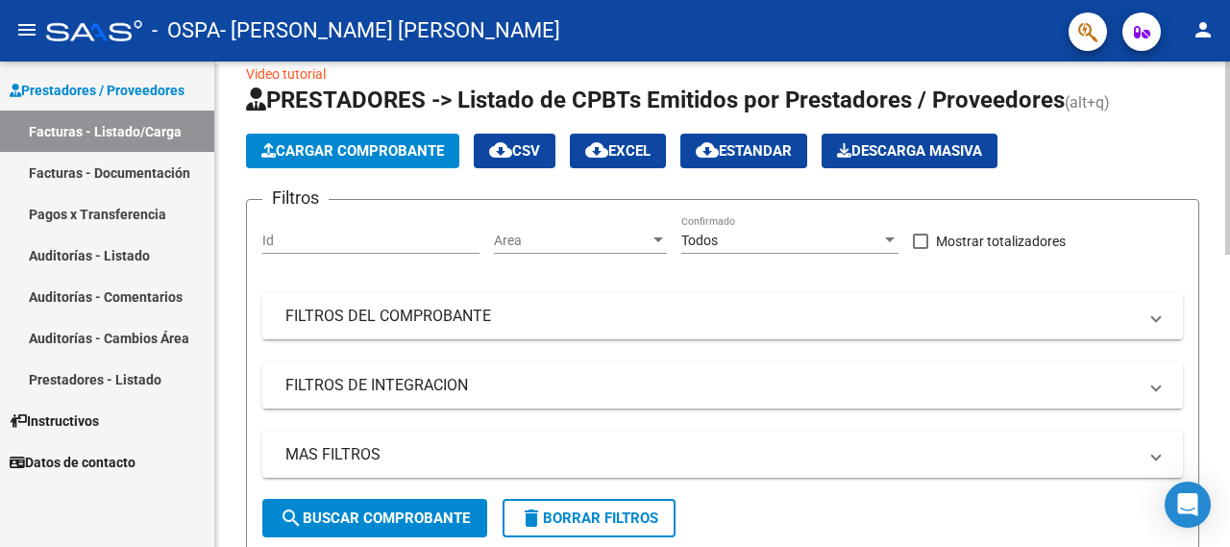
scroll to position [10, 0]
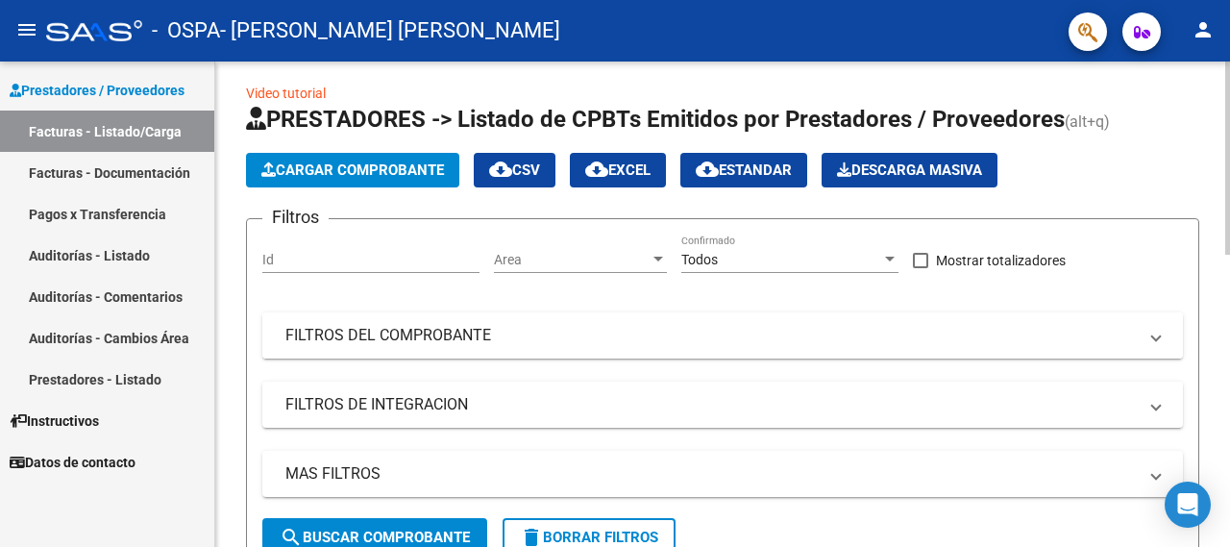
click at [434, 339] on mat-panel-title "FILTROS DEL COMPROBANTE" at bounding box center [711, 335] width 852 height 21
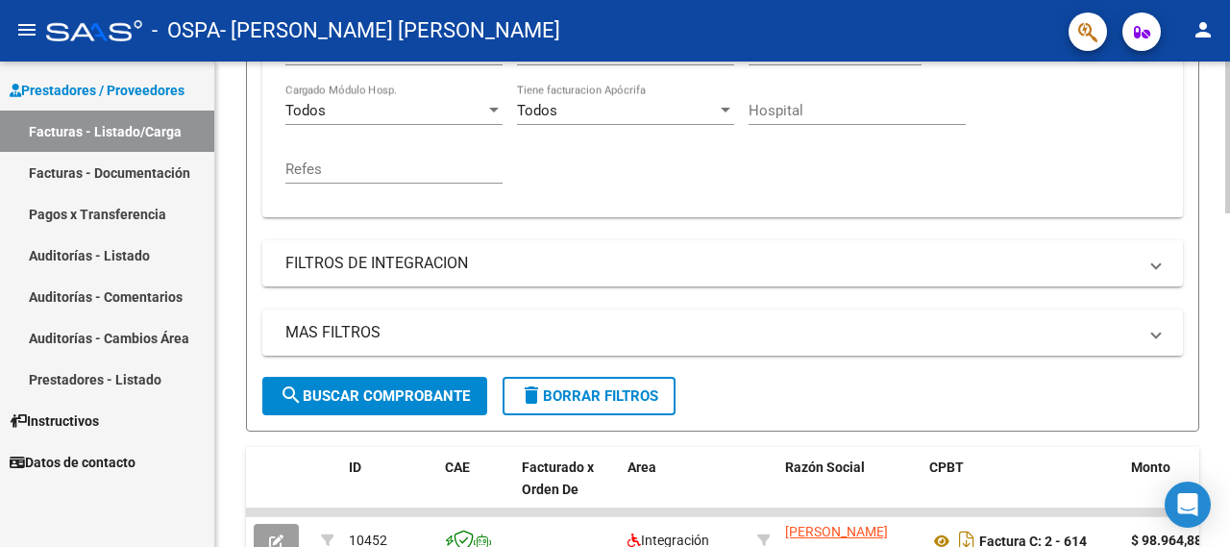
scroll to position [490, 0]
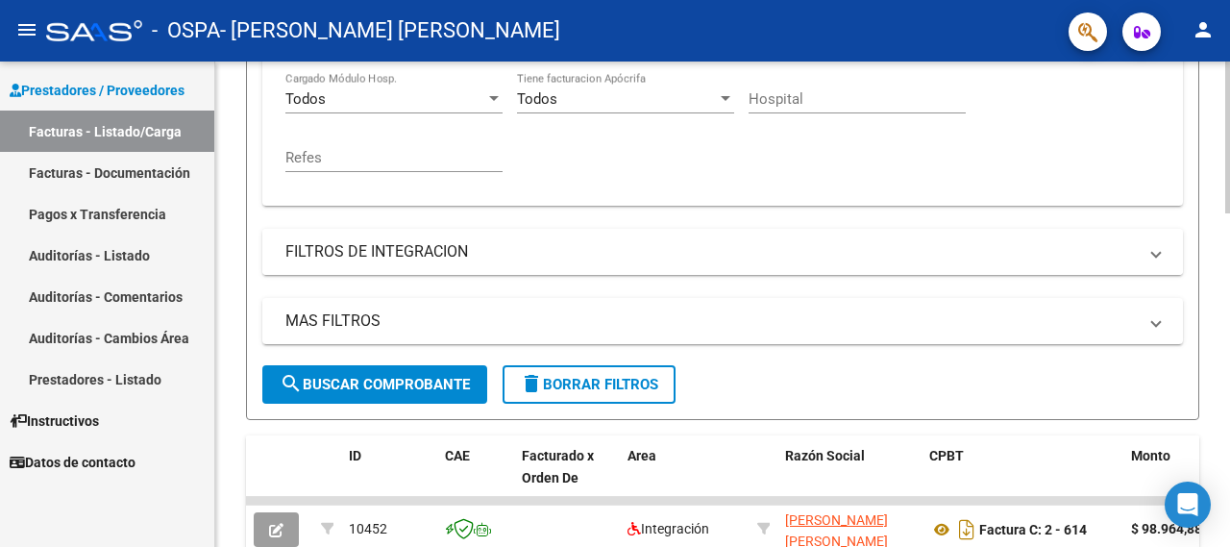
click at [444, 255] on mat-panel-title "FILTROS DE INTEGRACION" at bounding box center [711, 251] width 852 height 21
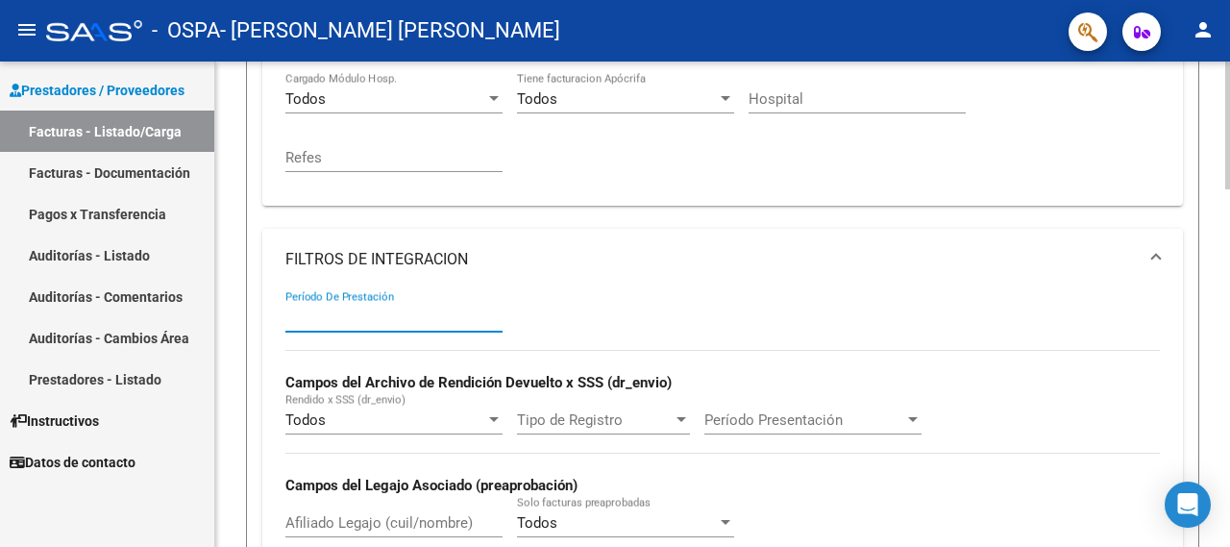
click at [405, 323] on input "Período De Prestación" at bounding box center [393, 317] width 217 height 17
click at [399, 316] on input "Período De Prestación" at bounding box center [393, 317] width 217 height 17
click at [298, 316] on input "Período De Prestación" at bounding box center [393, 317] width 217 height 17
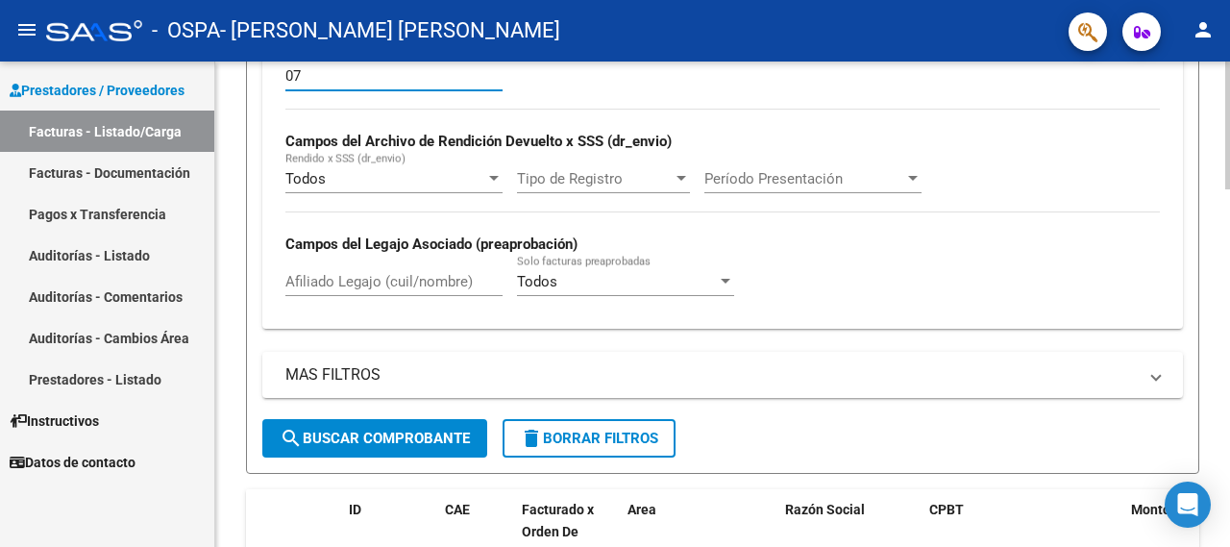
scroll to position [779, 0]
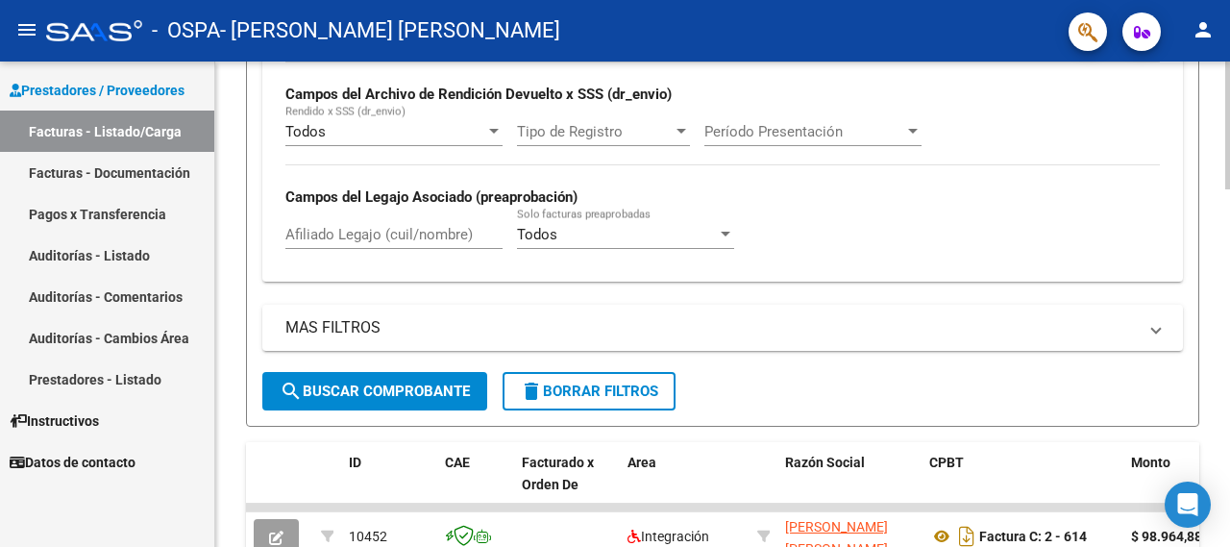
type input "07"
click at [323, 383] on span "search Buscar Comprobante" at bounding box center [375, 391] width 190 height 17
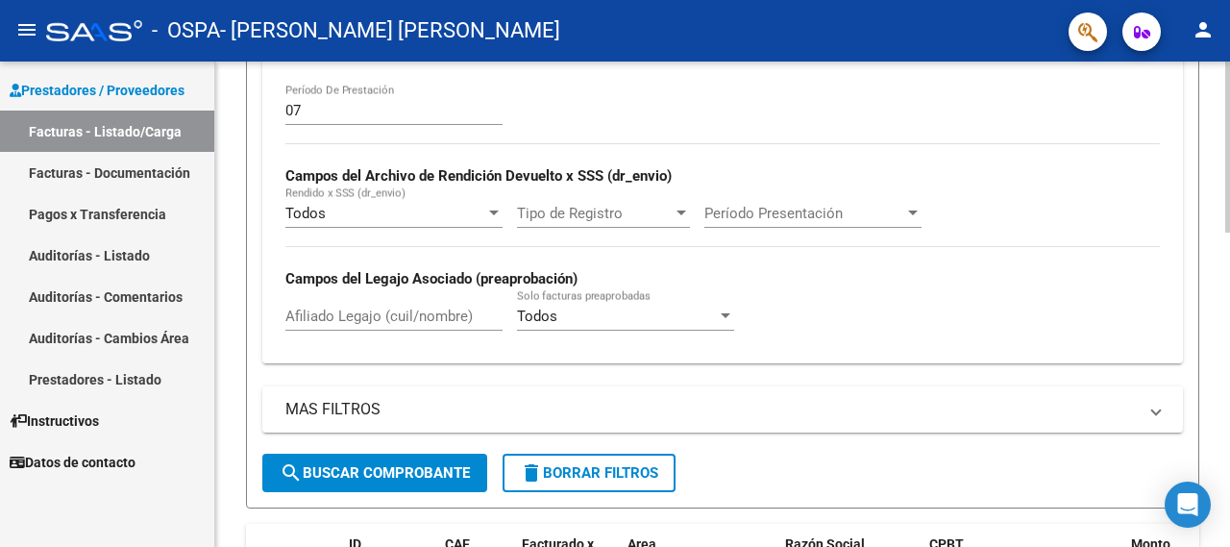
scroll to position [894, 0]
